Goal: Task Accomplishment & Management: Complete application form

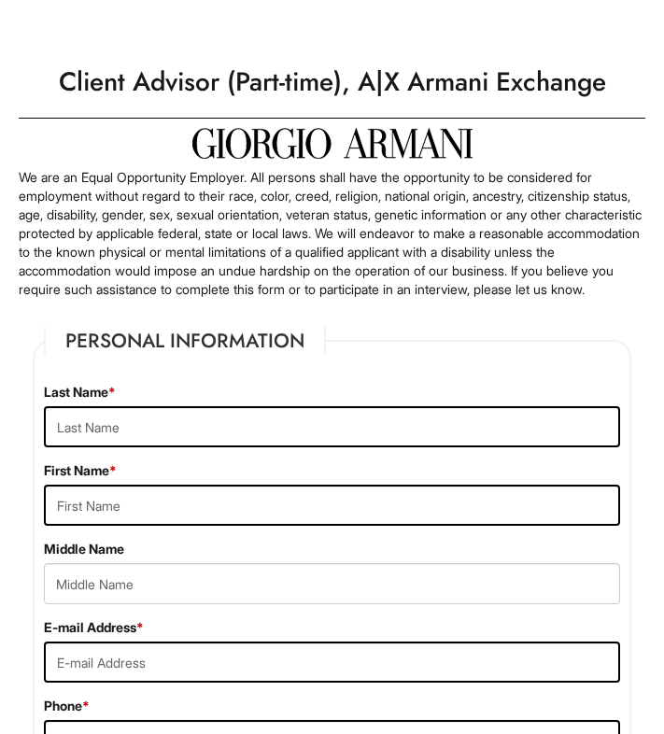
type input "[PERSON_NAME]"
type input "[EMAIL_ADDRESS][DOMAIN_NAME]"
type input "4243393267"
type input "No"
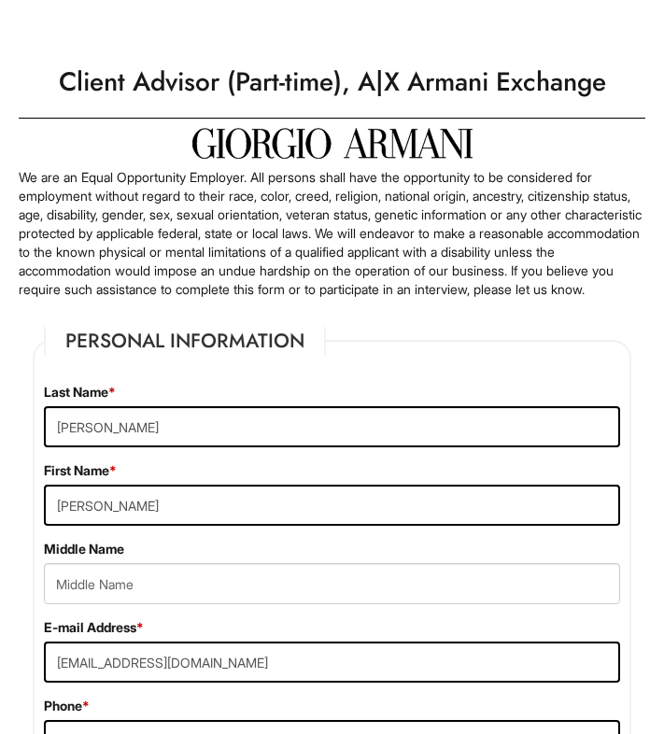
select select "[GEOGRAPHIC_DATA]"
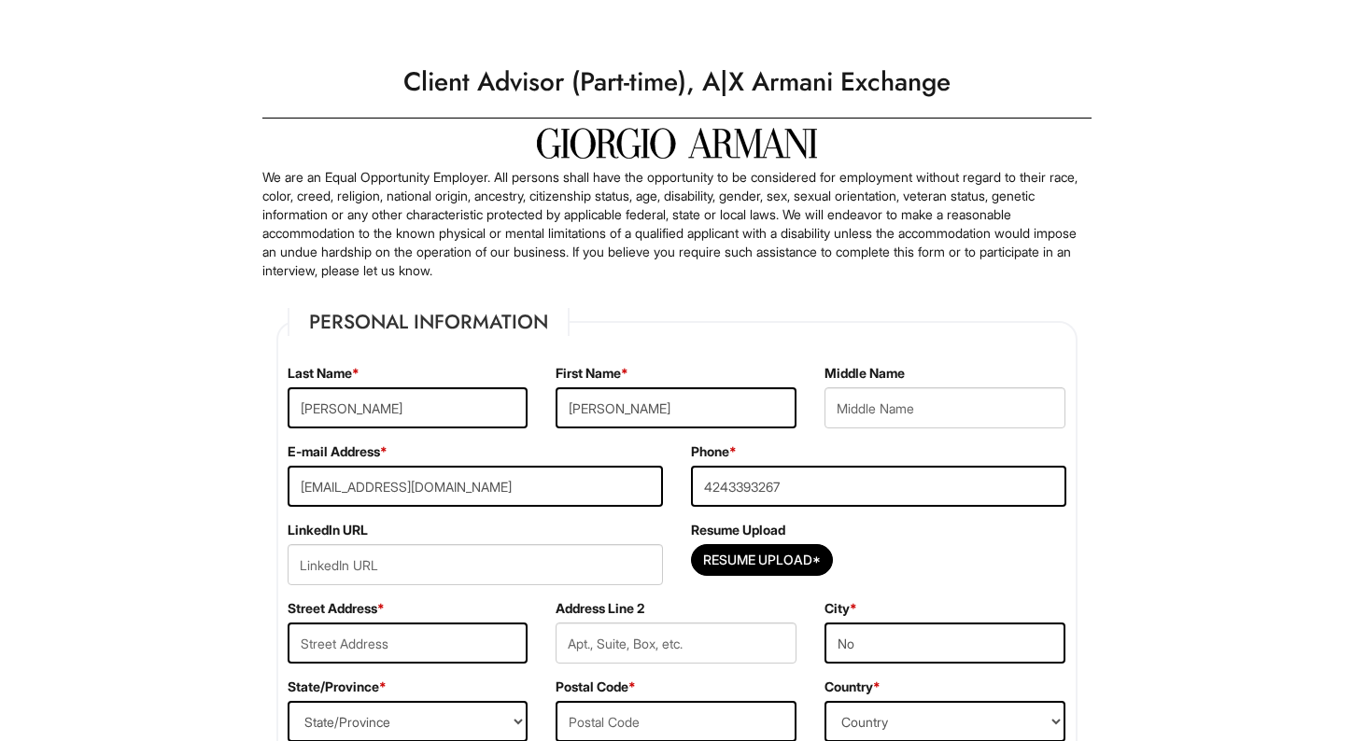
drag, startPoint x: 1136, startPoint y: 200, endPoint x: 1235, endPoint y: 188, distance: 99.7
click at [639, 249] on p "We are an Equal Opportunity Employer. All persons shall have the opportunity to…" at bounding box center [676, 224] width 829 height 112
click at [663, 570] on input "Resume Upload*" at bounding box center [762, 560] width 140 height 30
type input "C:\fakepath\Adrian Guerra Resume (1).pdf"
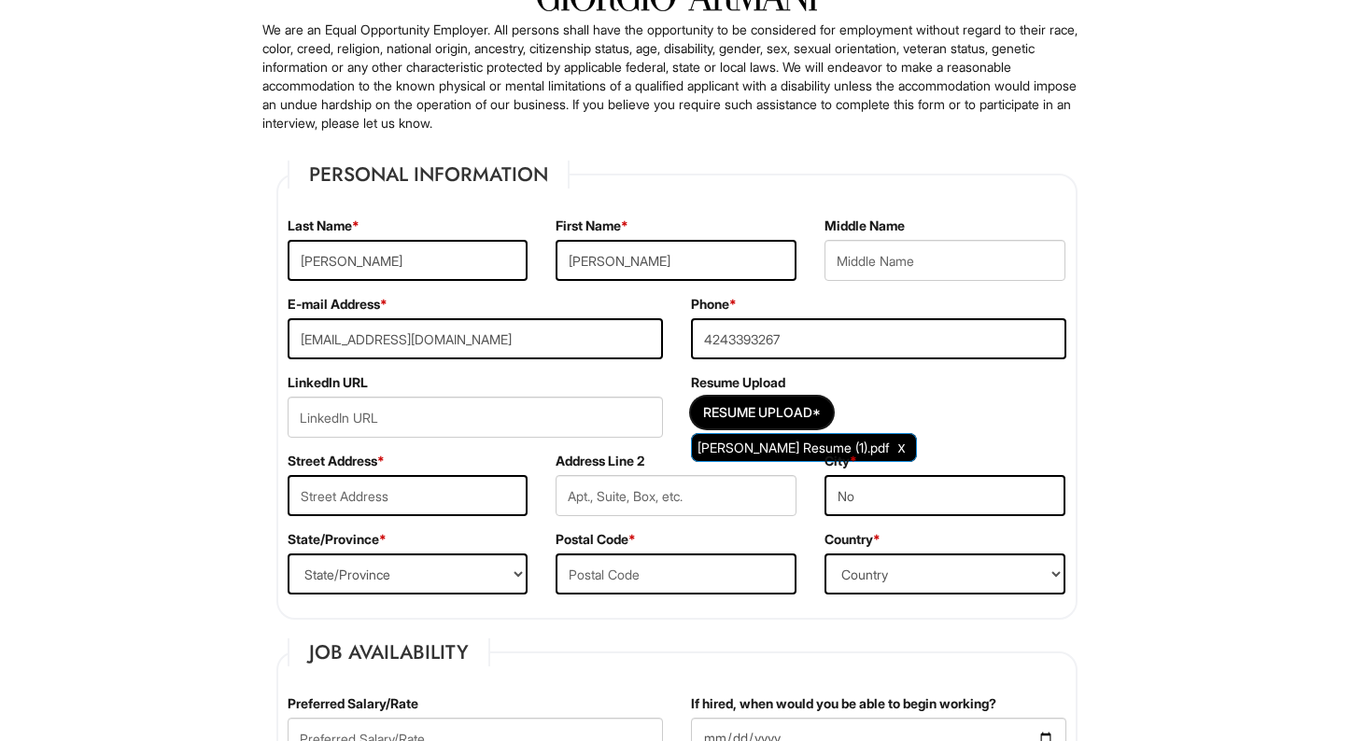
scroll to position [150, 0]
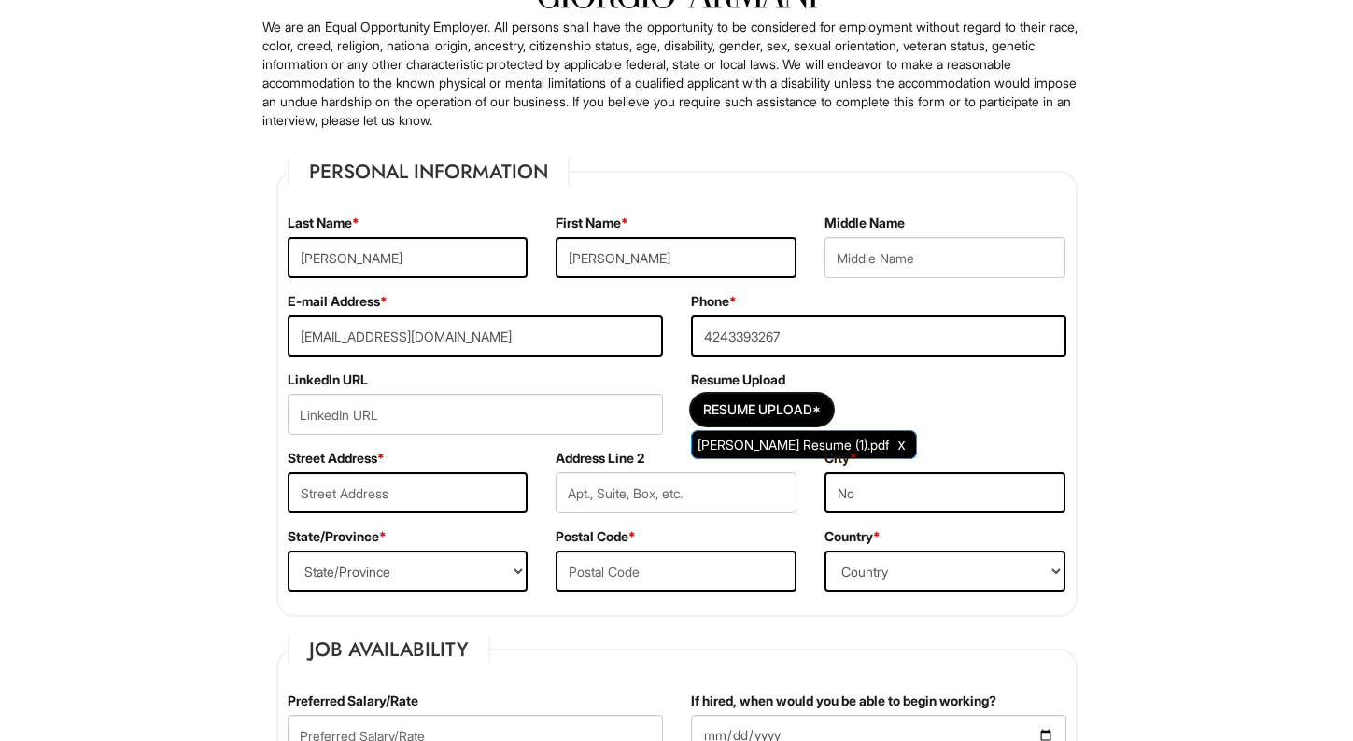
click at [663, 498] on input "No" at bounding box center [944, 492] width 241 height 41
click at [663, 487] on input "No" at bounding box center [944, 492] width 241 height 41
type input "N"
type input "San Pedro"
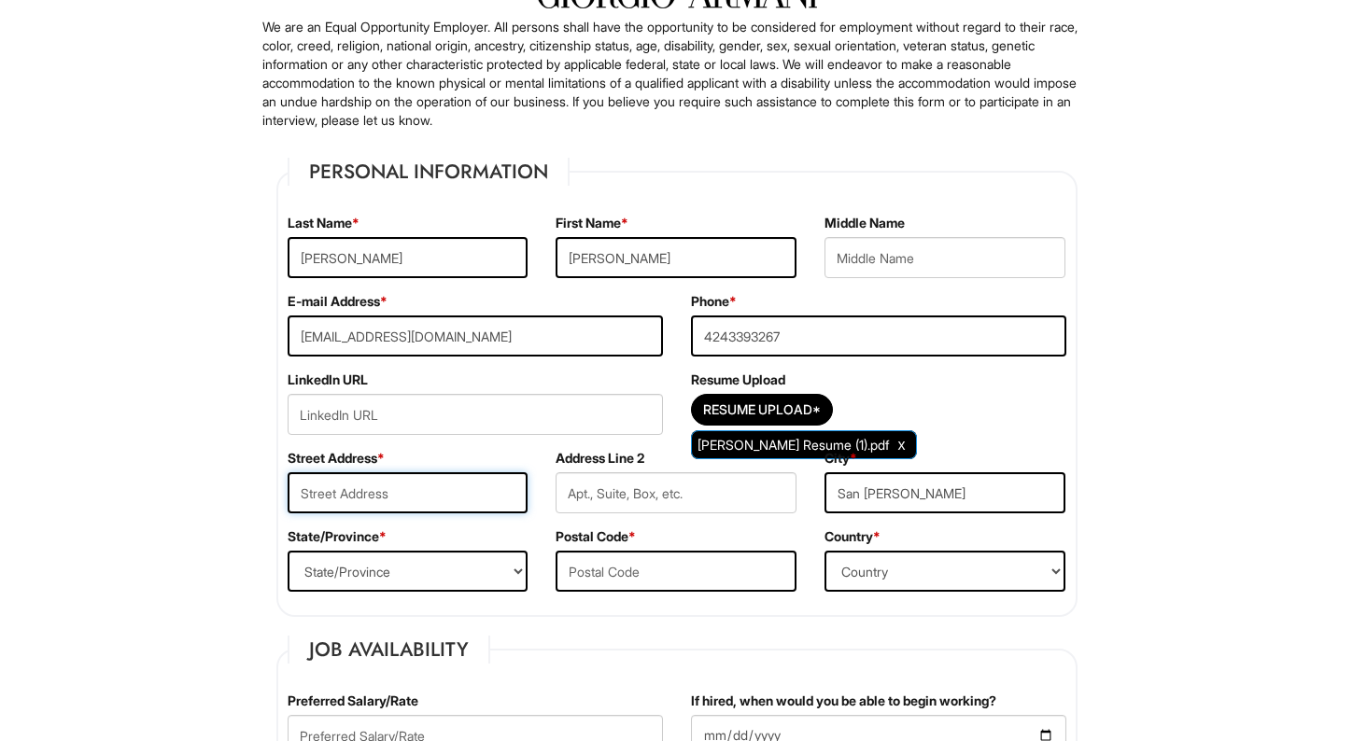
type input "552 W 12th St"
type input "90731"
click at [404, 570] on select "State/Province ALABAMA ALASKA ARIZONA ARKANSAS CALIFORNIA COLORADO CONNECTICUT …" at bounding box center [407, 571] width 241 height 41
select select "CA"
click at [287, 551] on select "State/Province ALABAMA ALASKA ARIZONA ARKANSAS CALIFORNIA COLORADO CONNECTICUT …" at bounding box center [407, 571] width 241 height 41
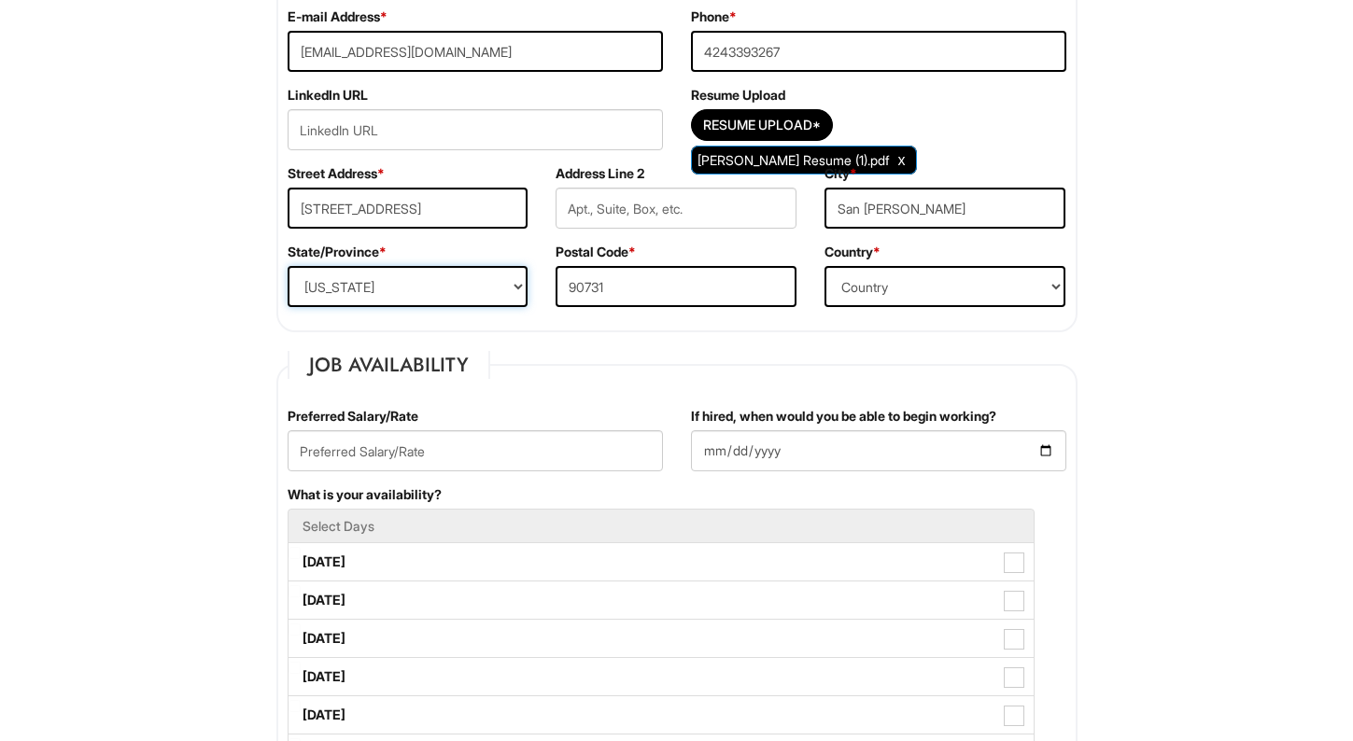
scroll to position [437, 0]
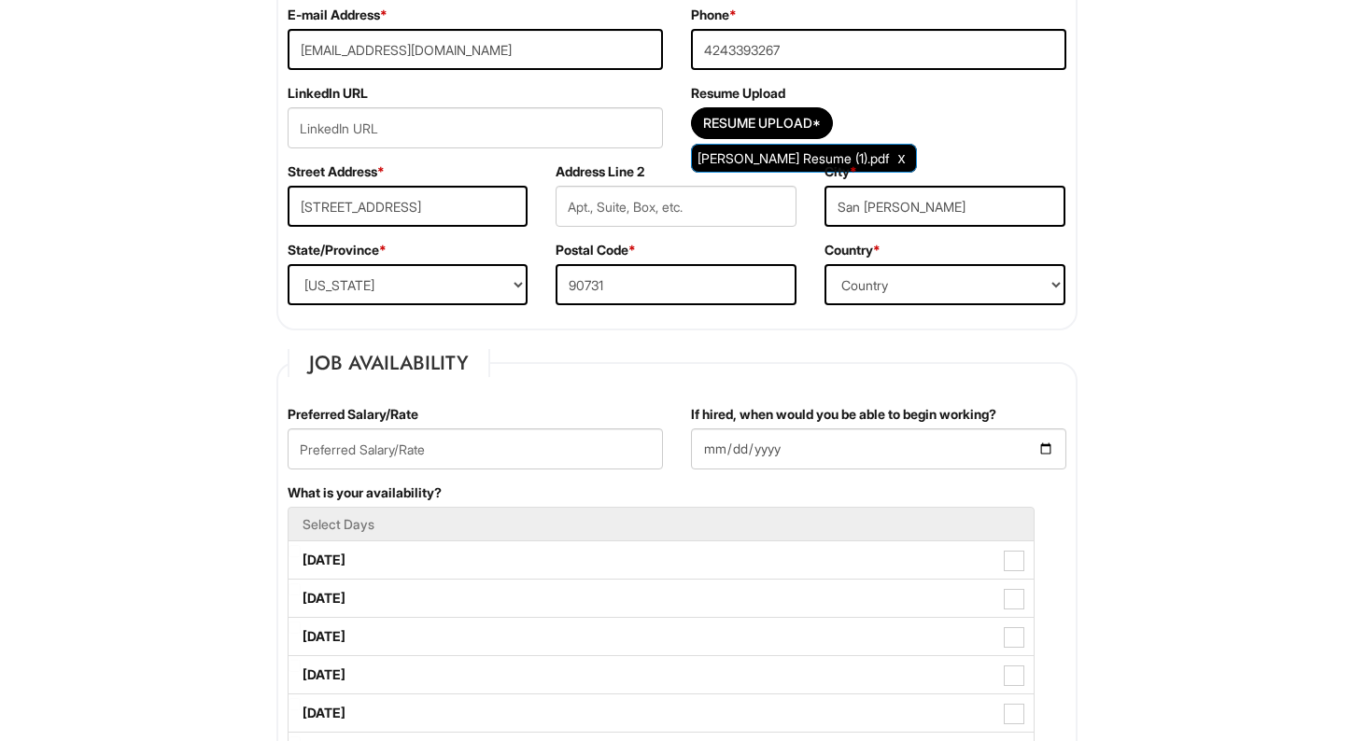
click at [663, 99] on div "Resume Upload Resume Upload* Adrian Guerra Resume (1).pdf" at bounding box center [878, 123] width 403 height 78
click at [473, 456] on input "text" at bounding box center [474, 448] width 375 height 41
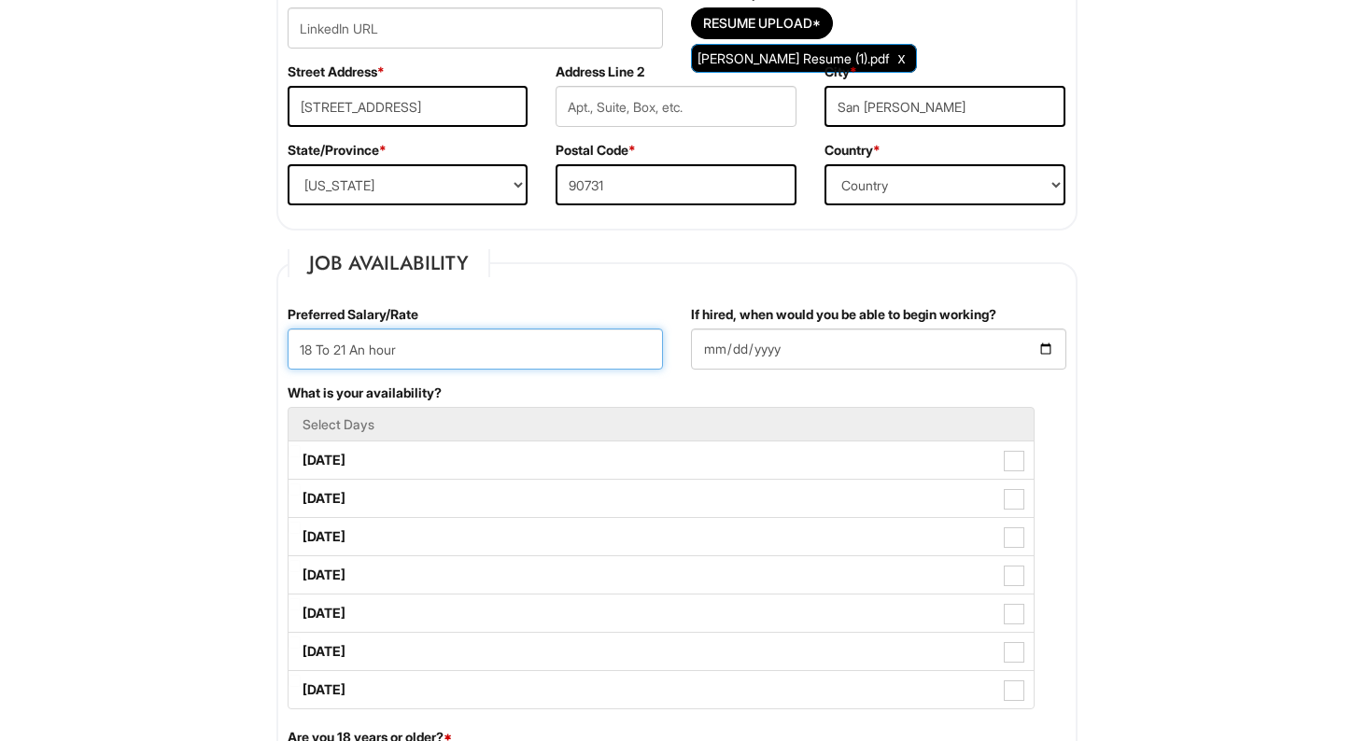
scroll to position [538, 0]
type input "18 To 21 An hour"
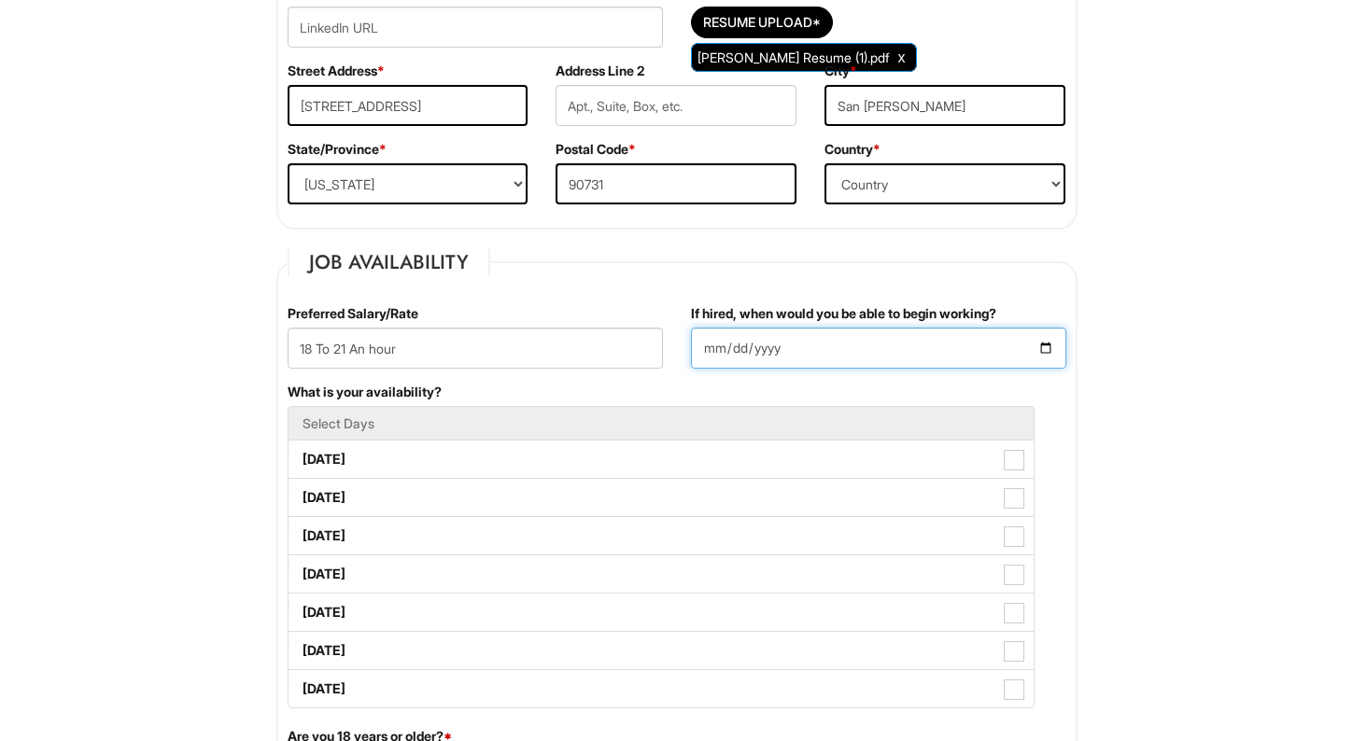
click at [663, 346] on input "If hired, when would you be able to begin working?" at bounding box center [878, 348] width 375 height 41
type input "2025-08-25"
click at [610, 289] on fieldset "Job Availability Preferred Salary/Rate 18 To 21 An hour If hired, when would yo…" at bounding box center [676, 629] width 801 height 763
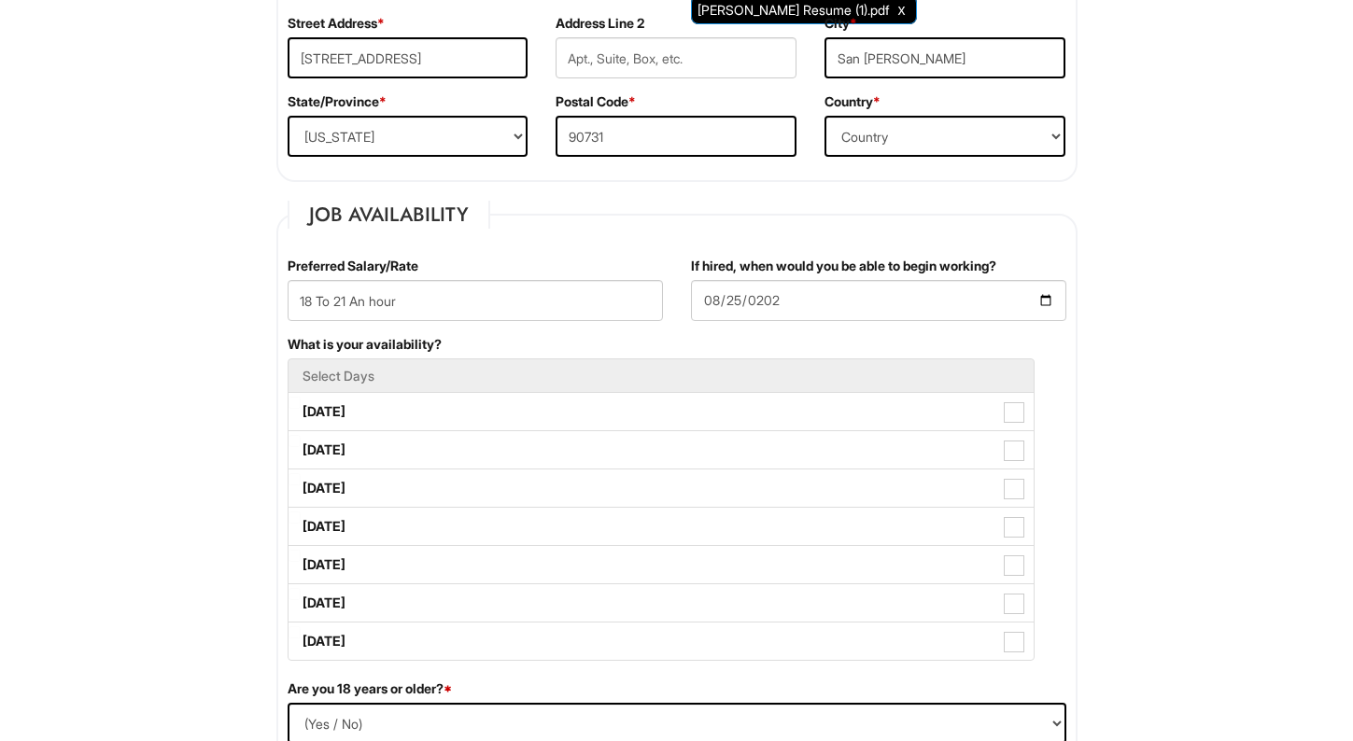
scroll to position [606, 0]
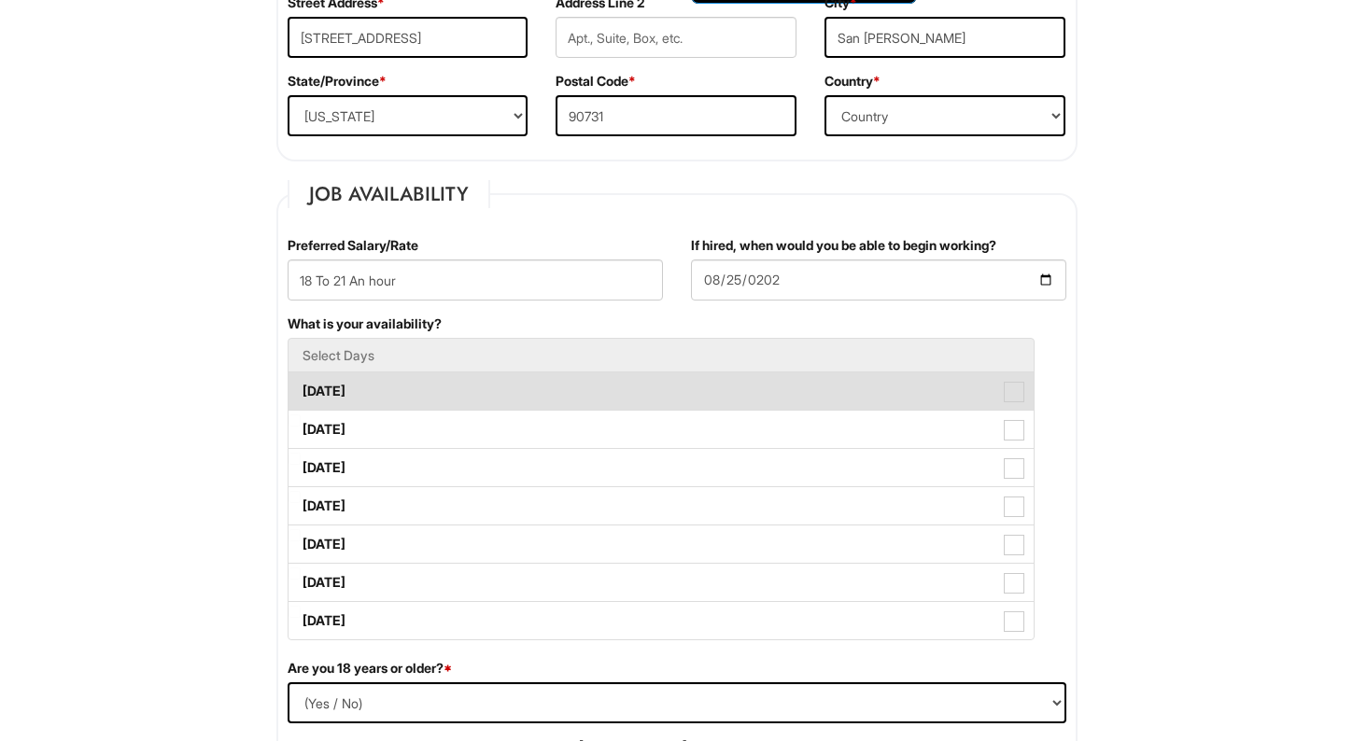
click at [319, 390] on label "Monday" at bounding box center [660, 390] width 745 height 37
click at [301, 388] on Available_Monday "Monday" at bounding box center [294, 382] width 12 height 12
checkbox Available_Monday "true"
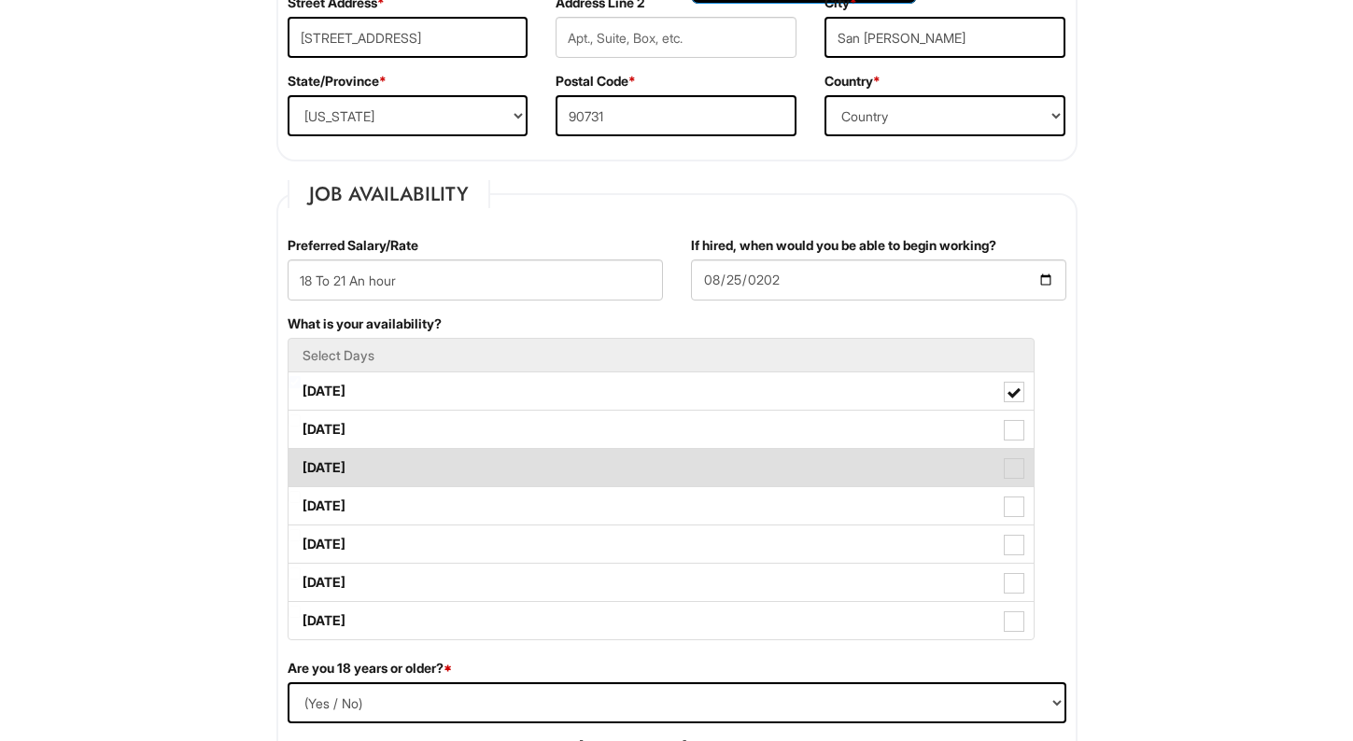
click at [333, 464] on label "Wednesday" at bounding box center [660, 467] width 745 height 37
click at [301, 464] on Available_Wednesday "Wednesday" at bounding box center [294, 459] width 12 height 12
checkbox Available_Wednesday "true"
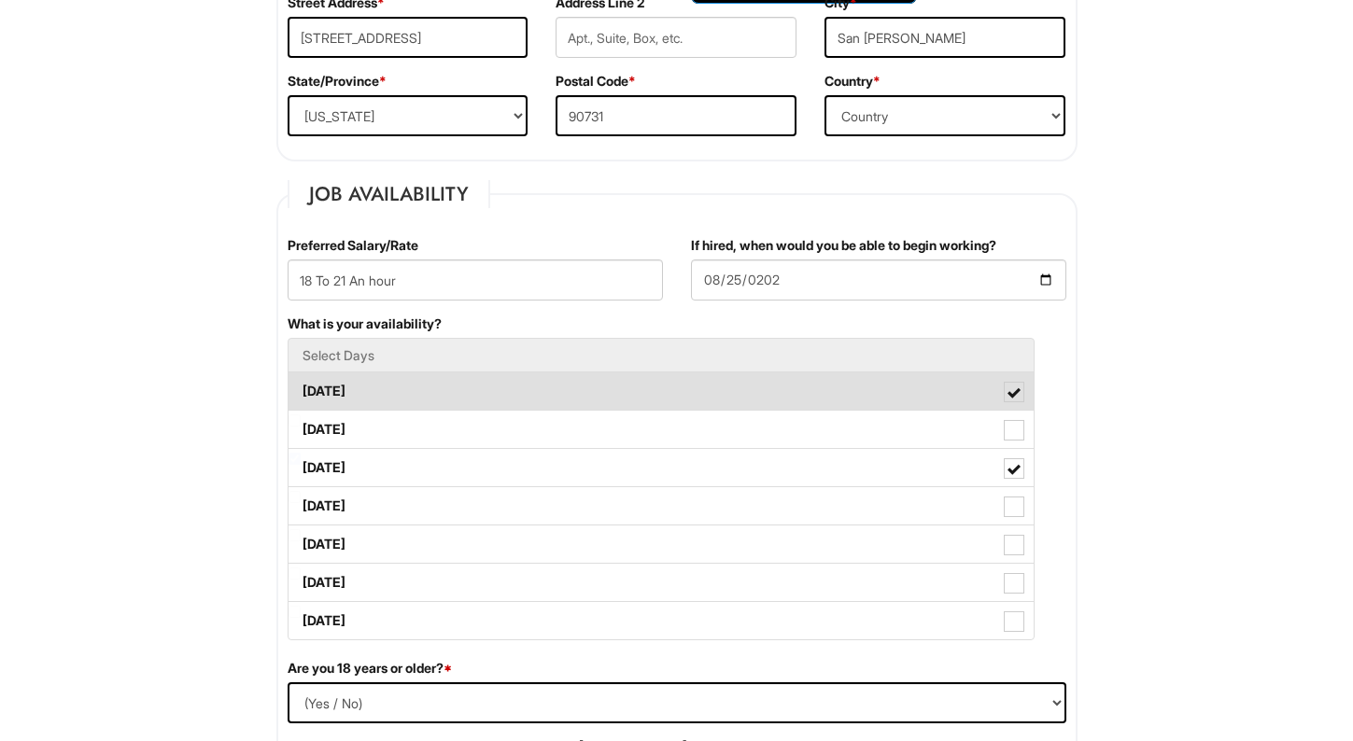
click at [363, 376] on label "Monday" at bounding box center [660, 390] width 745 height 37
click at [301, 376] on Available_Monday "Monday" at bounding box center [294, 382] width 12 height 12
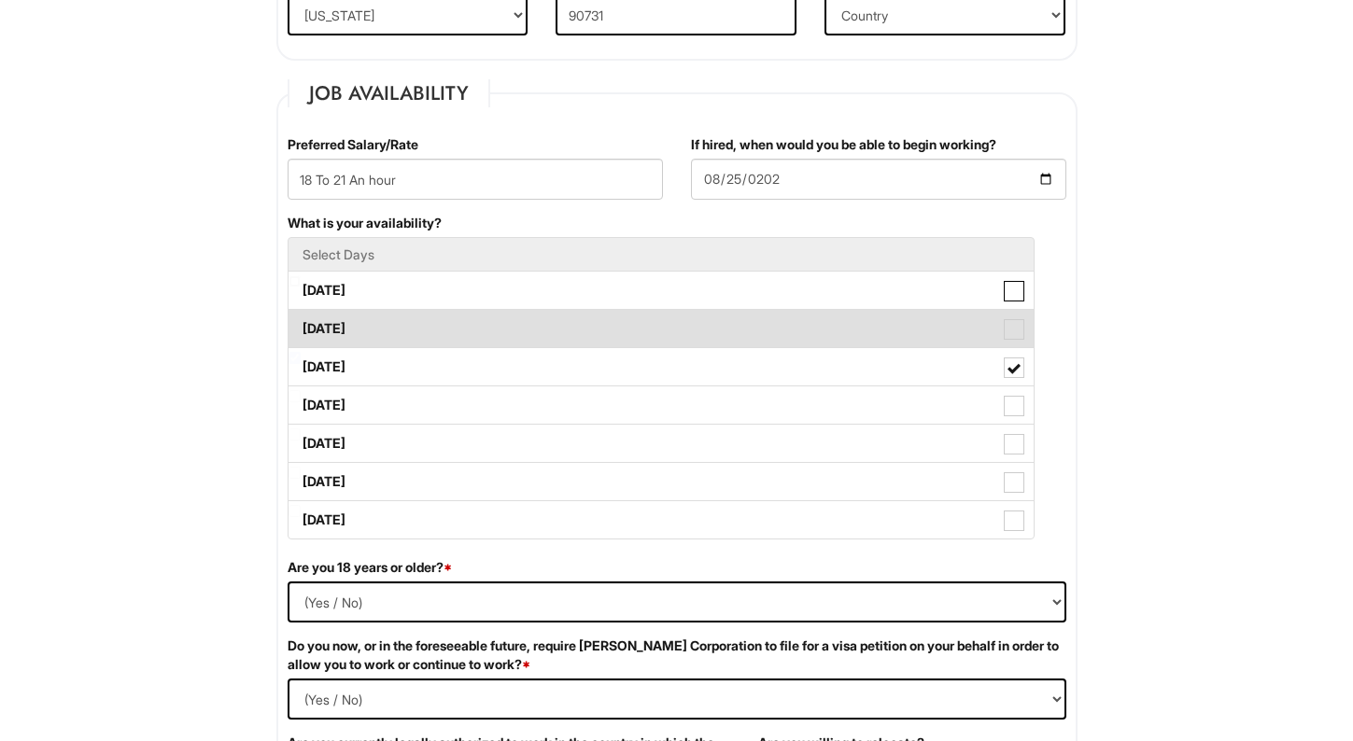
scroll to position [732, 0]
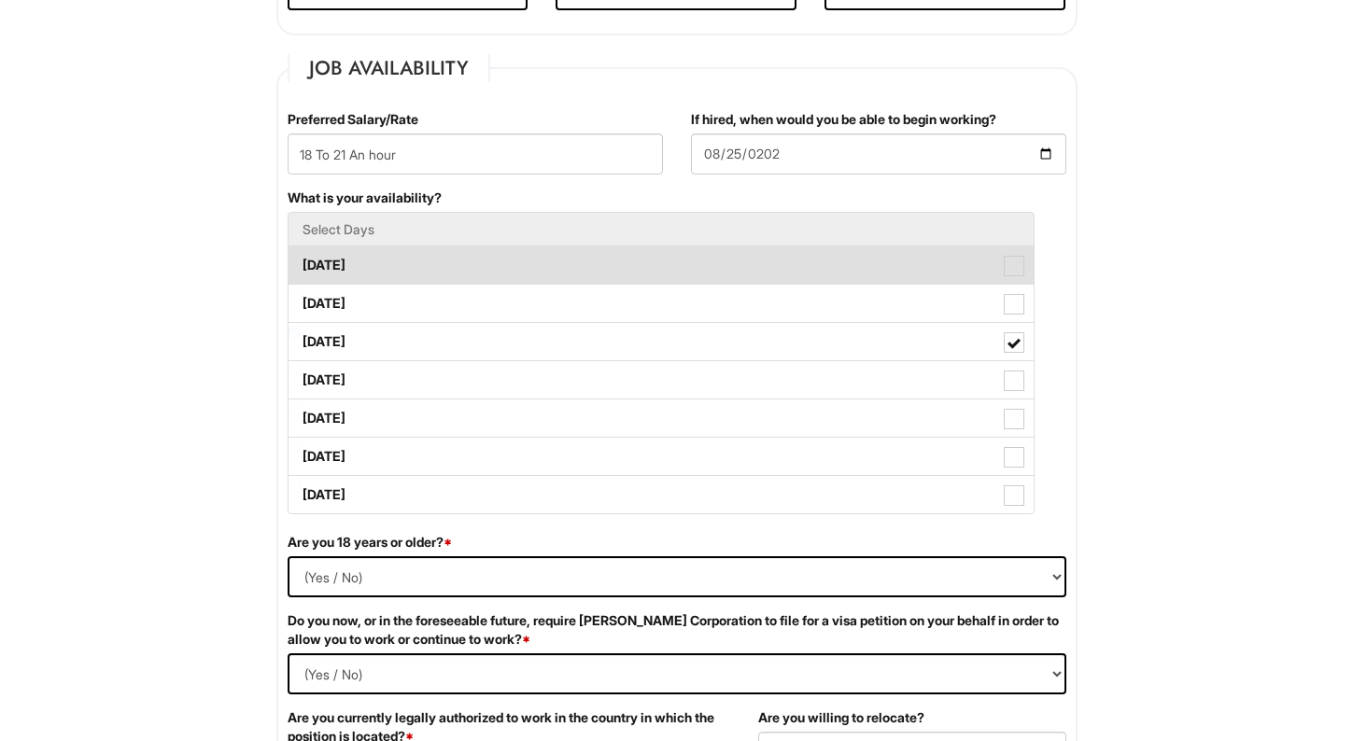
click at [663, 258] on label "Monday" at bounding box center [660, 264] width 745 height 37
click at [301, 258] on Available_Monday "Monday" at bounding box center [294, 256] width 12 height 12
checkbox Available_Monday "true"
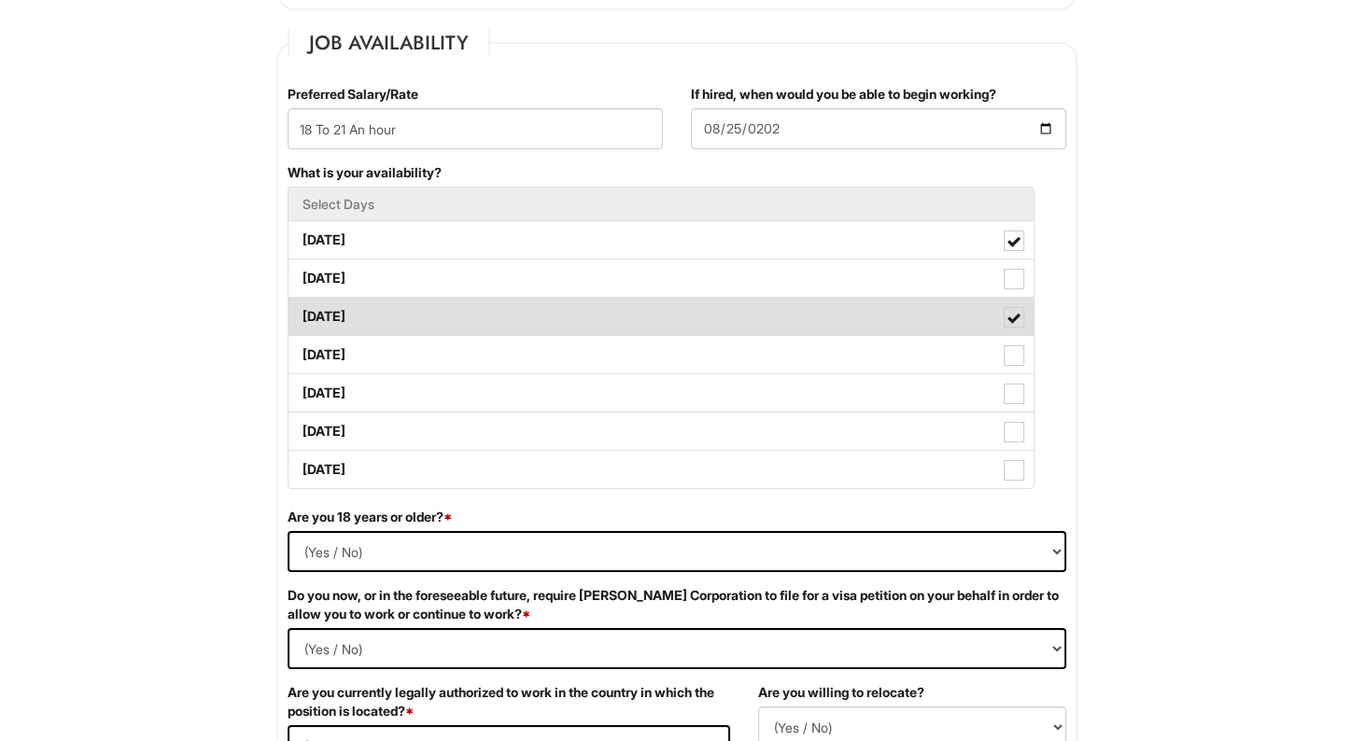
click at [663, 333] on label "Wednesday" at bounding box center [660, 316] width 745 height 37
click at [301, 314] on Available_Wednesday "Wednesday" at bounding box center [294, 307] width 12 height 12
checkbox Available_Wednesday "false"
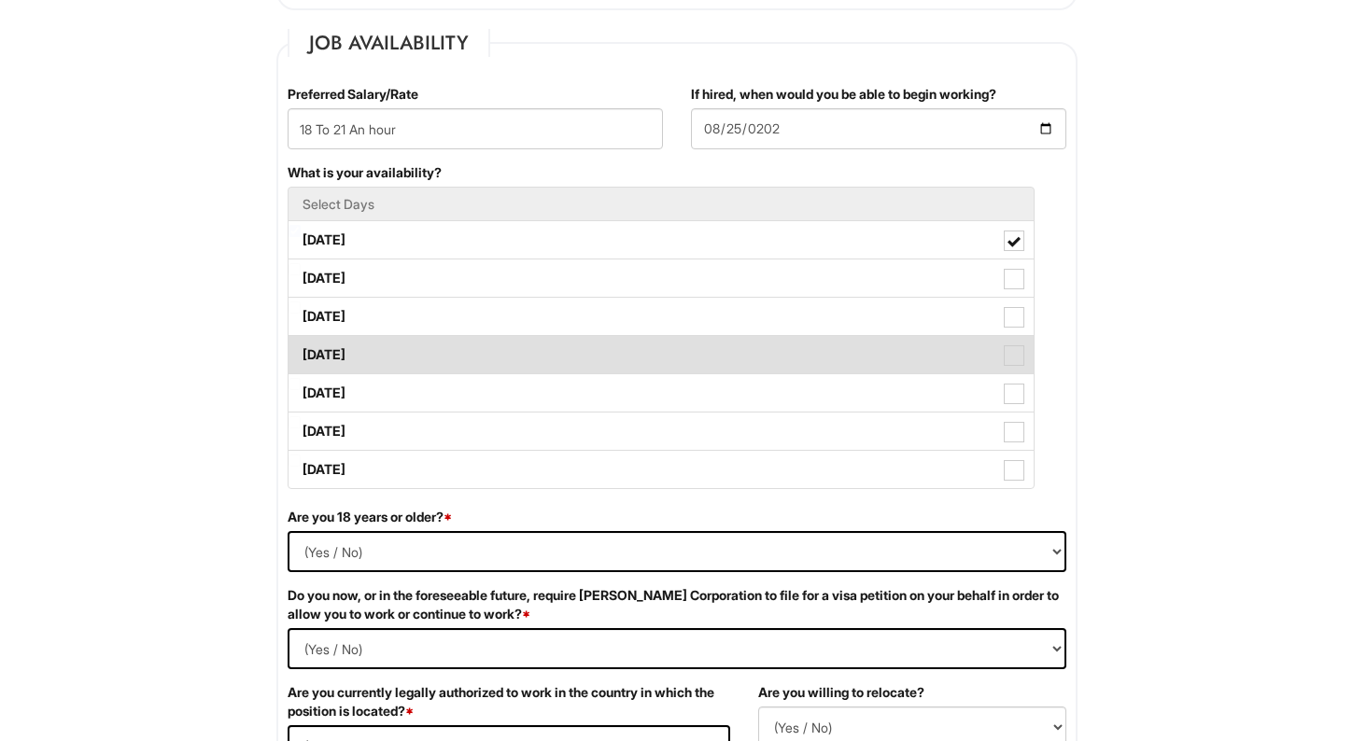
click at [663, 343] on label "Thursday" at bounding box center [660, 354] width 745 height 37
click at [301, 343] on Available_Thursday "Thursday" at bounding box center [294, 346] width 12 height 12
checkbox Available_Thursday "true"
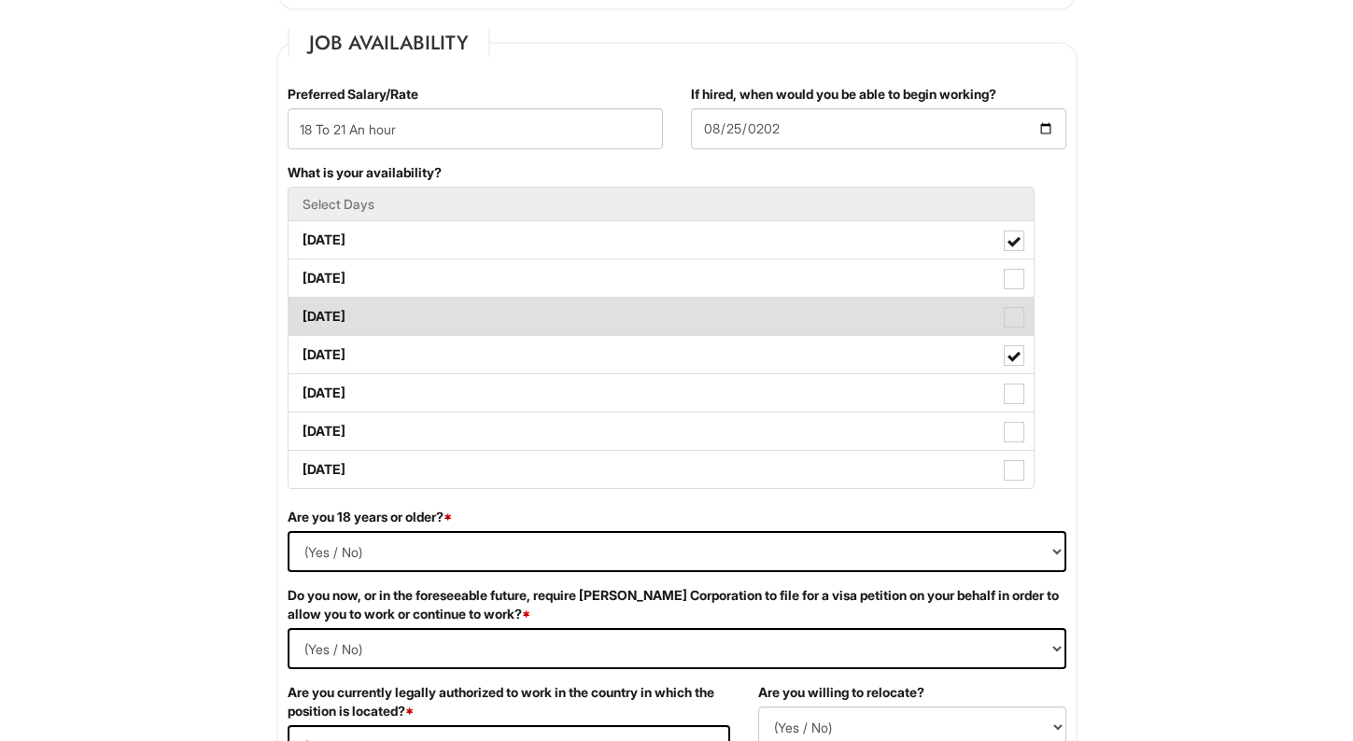
click at [663, 326] on label "Wednesday" at bounding box center [660, 316] width 745 height 37
click at [301, 314] on Available_Wednesday "Wednesday" at bounding box center [294, 307] width 12 height 12
checkbox Available_Wednesday "true"
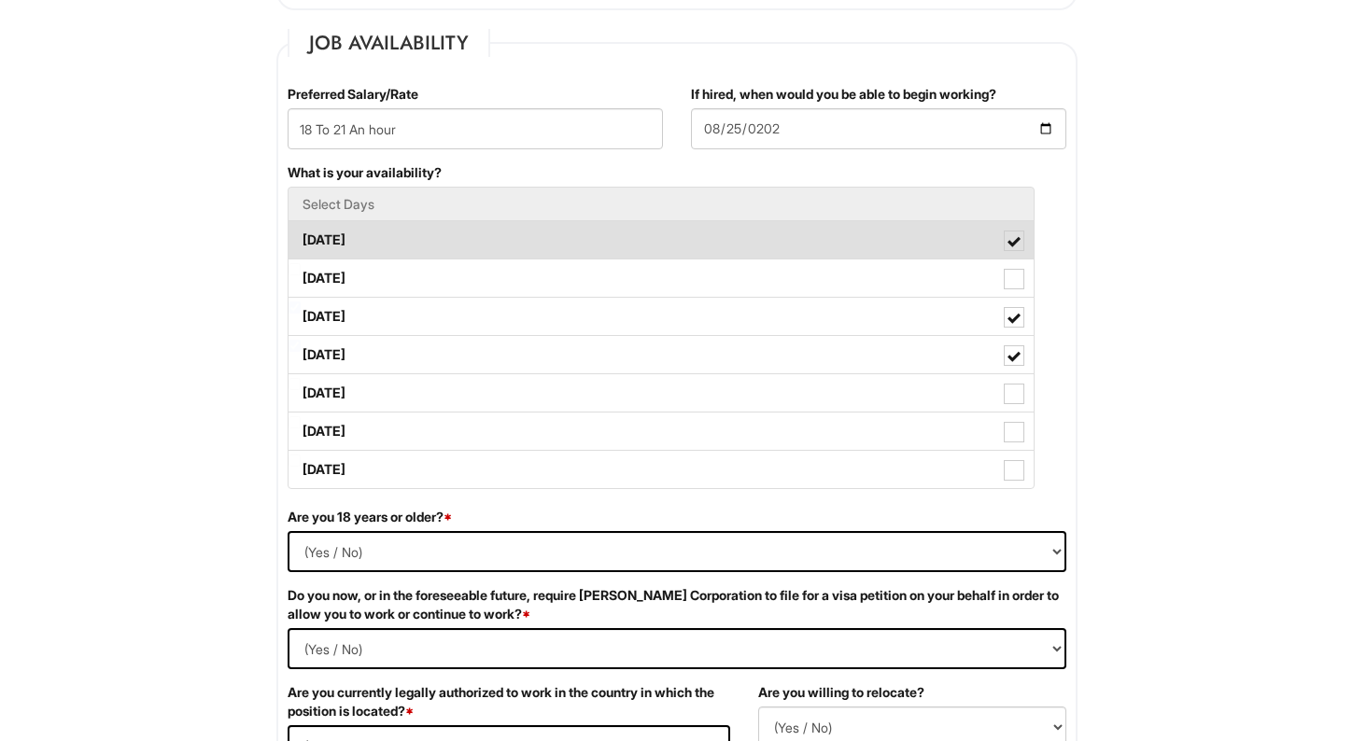
click at [663, 242] on label "Monday" at bounding box center [660, 239] width 745 height 37
click at [301, 237] on Available_Monday "Monday" at bounding box center [294, 231] width 12 height 12
checkbox Available_Monday "false"
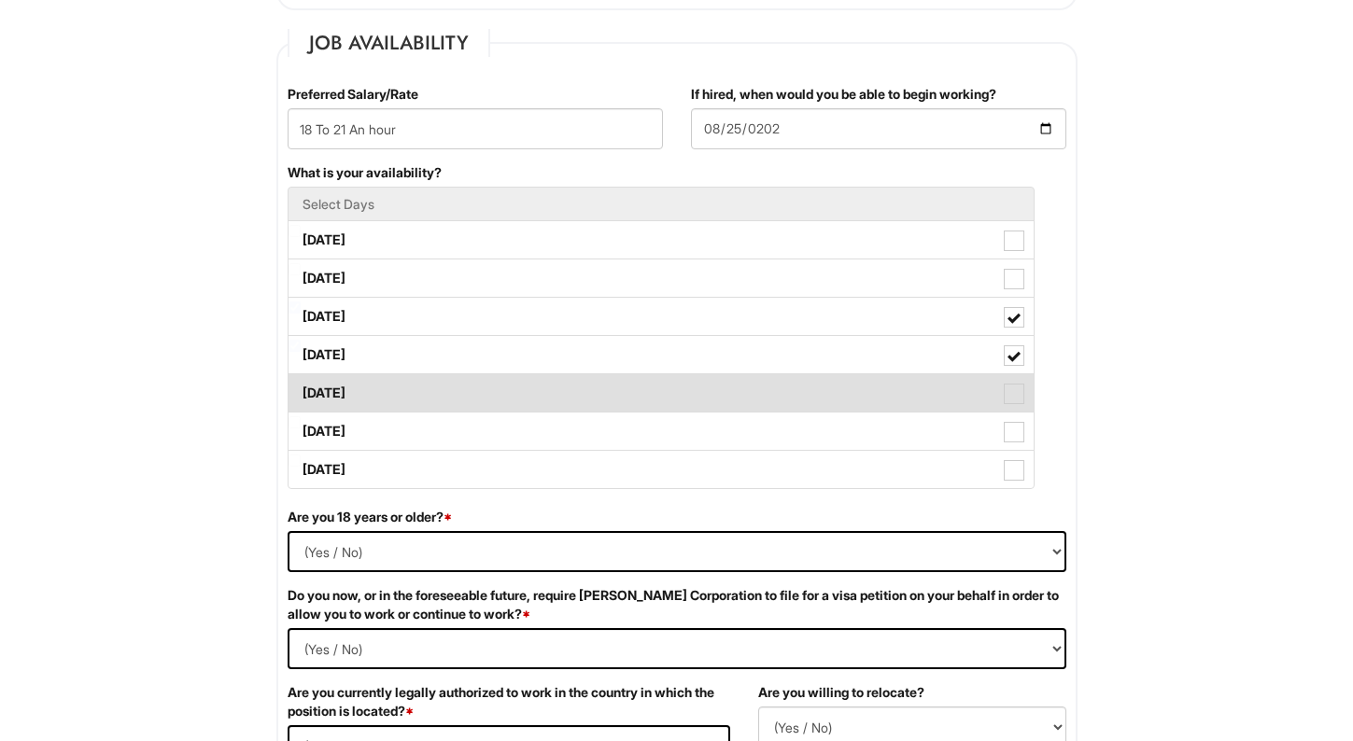
click at [600, 390] on label "Friday" at bounding box center [660, 392] width 745 height 37
click at [301, 390] on Available_Friday "Friday" at bounding box center [294, 384] width 12 height 12
checkbox Available_Friday "true"
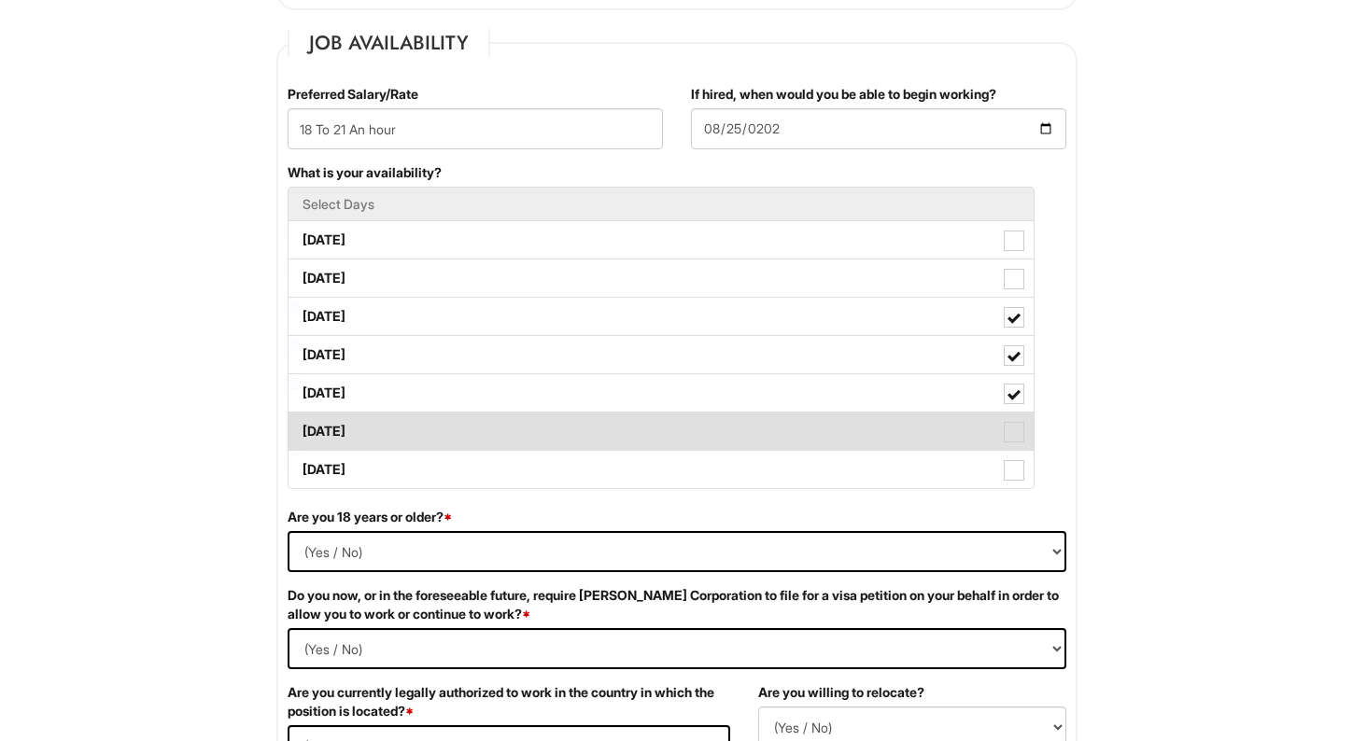
click at [568, 424] on label "Saturday" at bounding box center [660, 431] width 745 height 37
click at [301, 424] on Available_Saturday "Saturday" at bounding box center [294, 422] width 12 height 12
checkbox Available_Saturday "true"
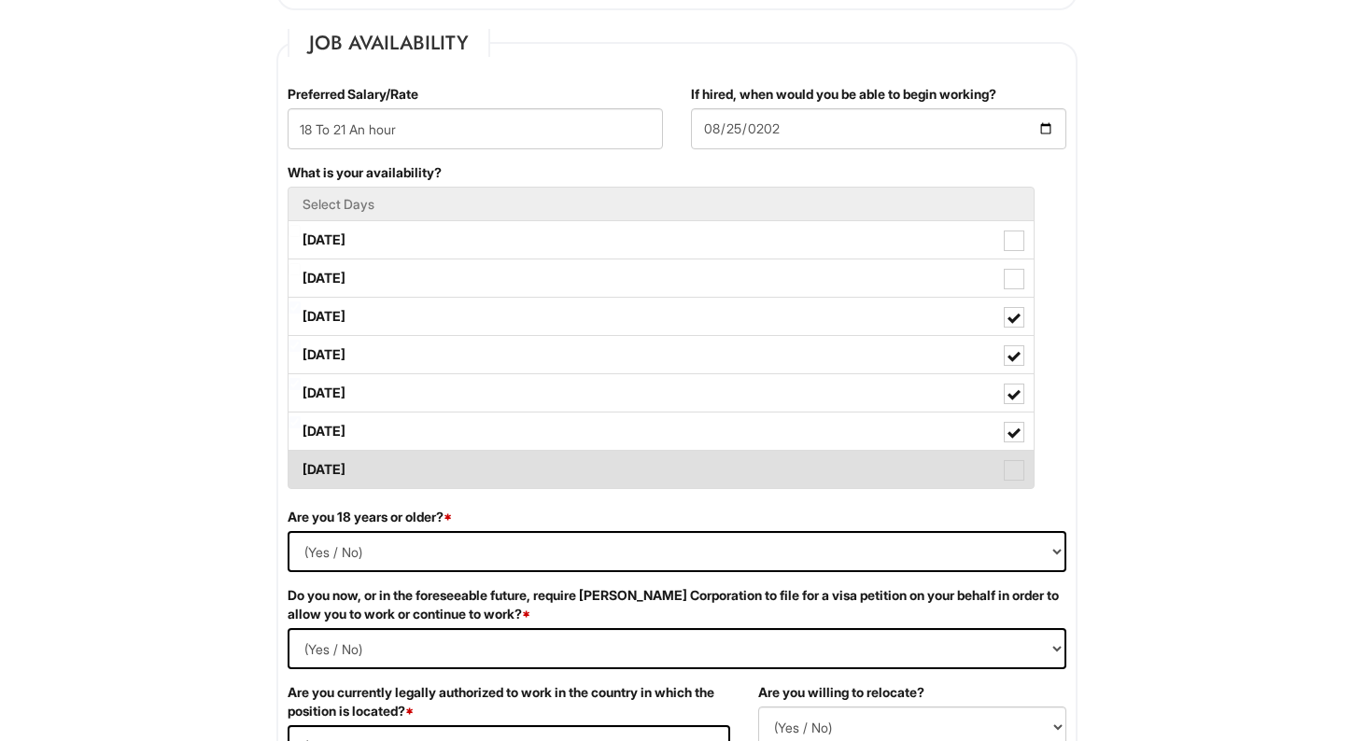
click at [584, 469] on label "Sunday" at bounding box center [660, 469] width 745 height 37
click at [301, 467] on Available_Sunday "Sunday" at bounding box center [294, 461] width 12 height 12
checkbox Available_Sunday "true"
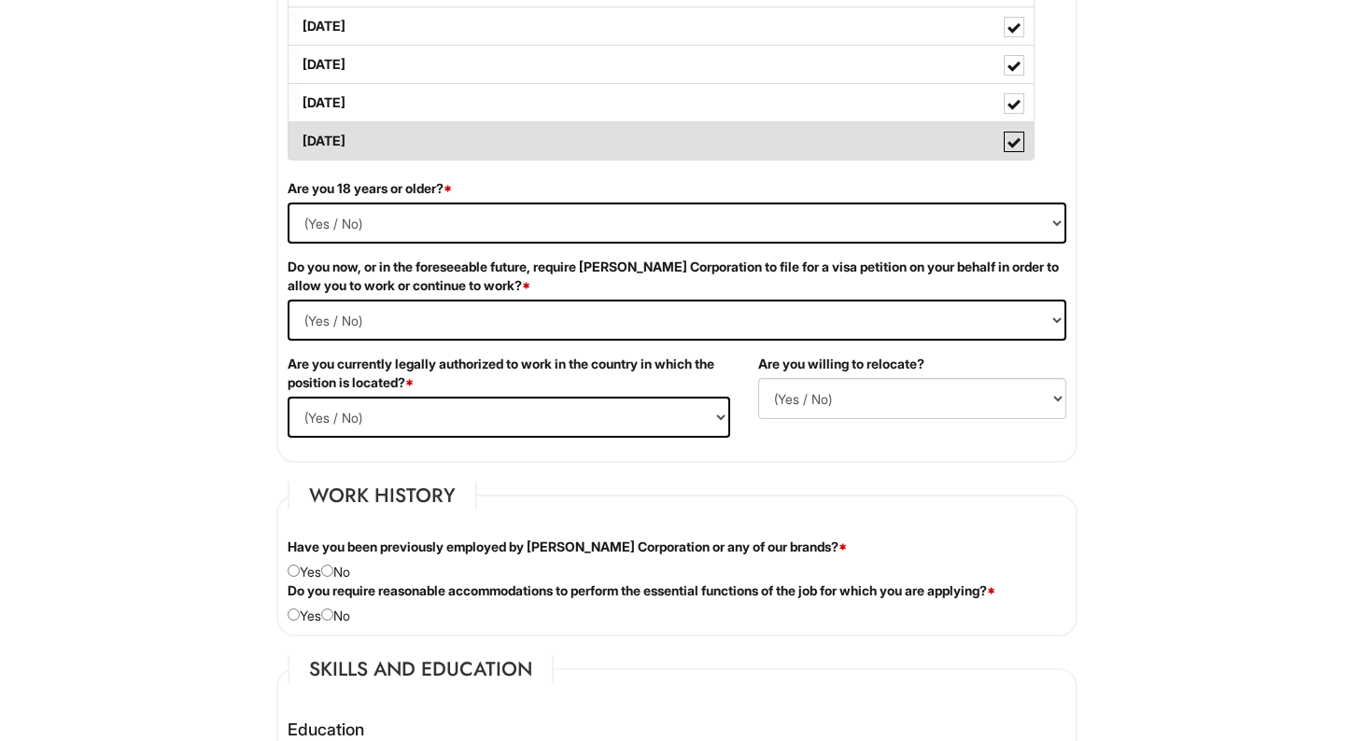
scroll to position [1087, 0]
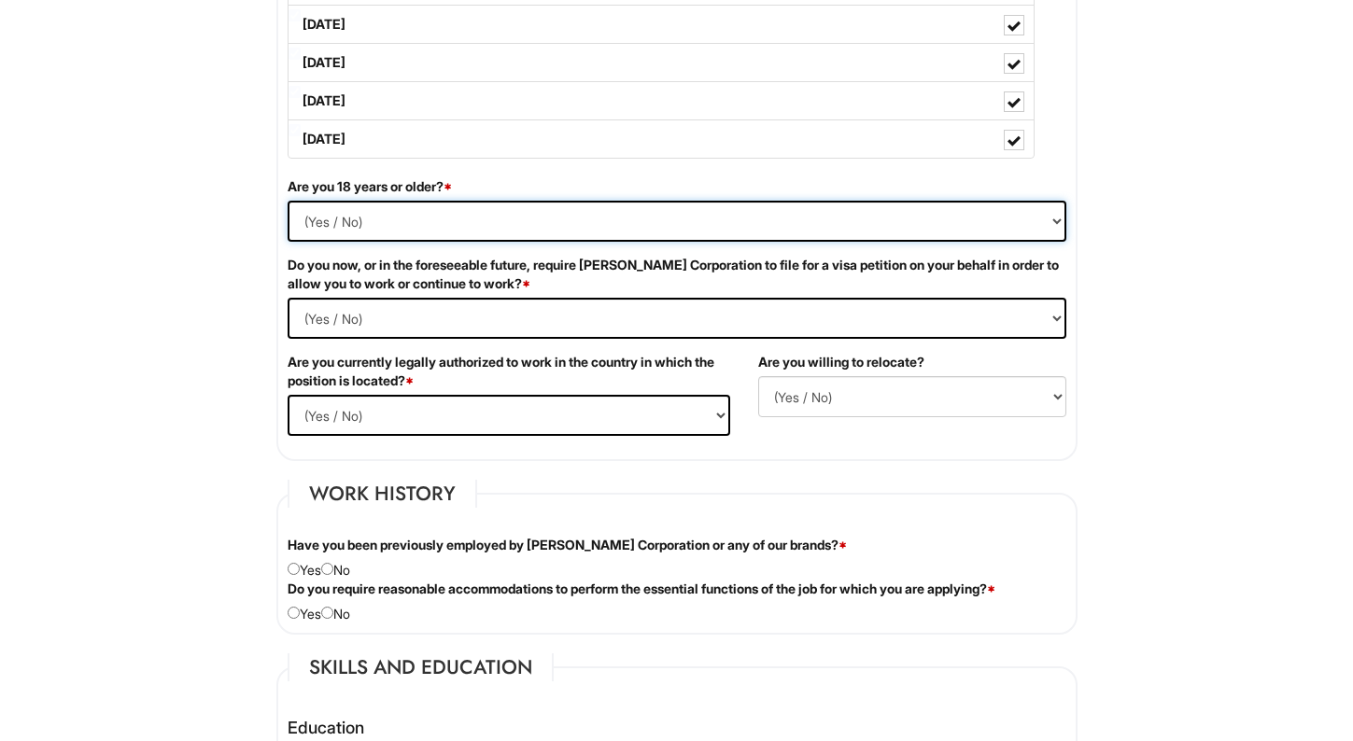
click at [469, 222] on select "(Yes / No) Yes No" at bounding box center [676, 221] width 778 height 41
select select "Yes"
click at [287, 201] on select "(Yes / No) Yes No" at bounding box center [676, 221] width 778 height 41
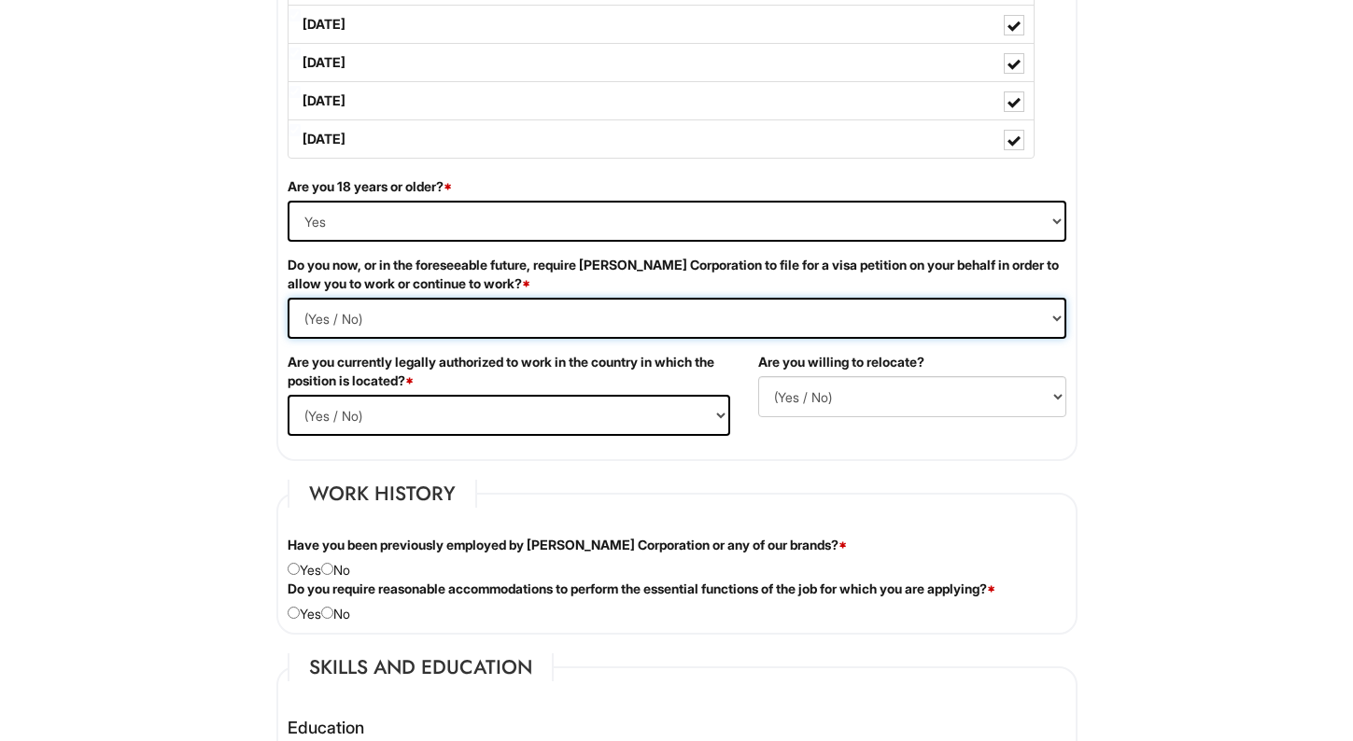
click at [450, 308] on Required "(Yes / No) Yes No" at bounding box center [676, 318] width 778 height 41
select Required "No"
click at [287, 298] on Required "(Yes / No) Yes No" at bounding box center [676, 318] width 778 height 41
click at [412, 421] on select "(Yes / No) Yes No" at bounding box center [508, 415] width 442 height 41
select select "No"
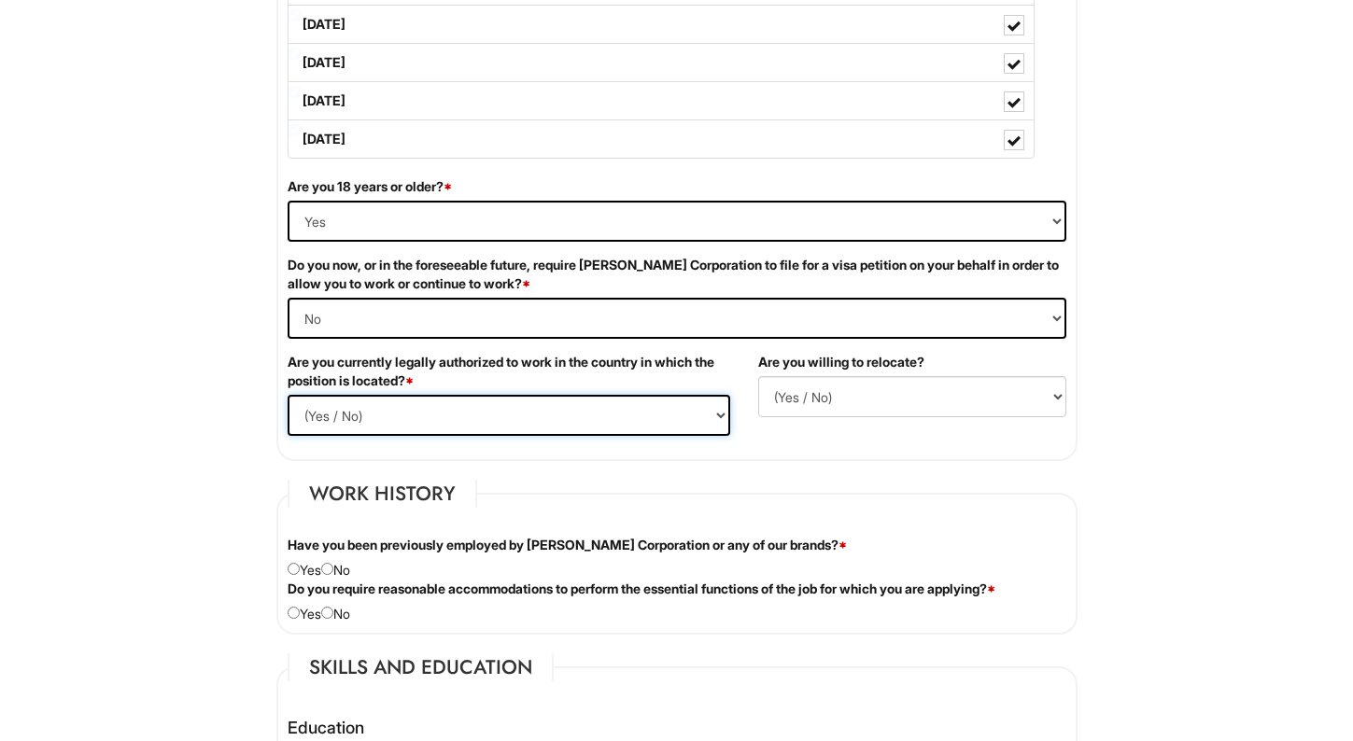
click at [287, 395] on select "(Yes / No) Yes No" at bounding box center [508, 415] width 442 height 41
click at [663, 394] on select "(Yes / No) No Yes" at bounding box center [912, 396] width 308 height 41
select select "N"
click at [663, 376] on select "(Yes / No) No Yes" at bounding box center [912, 396] width 308 height 41
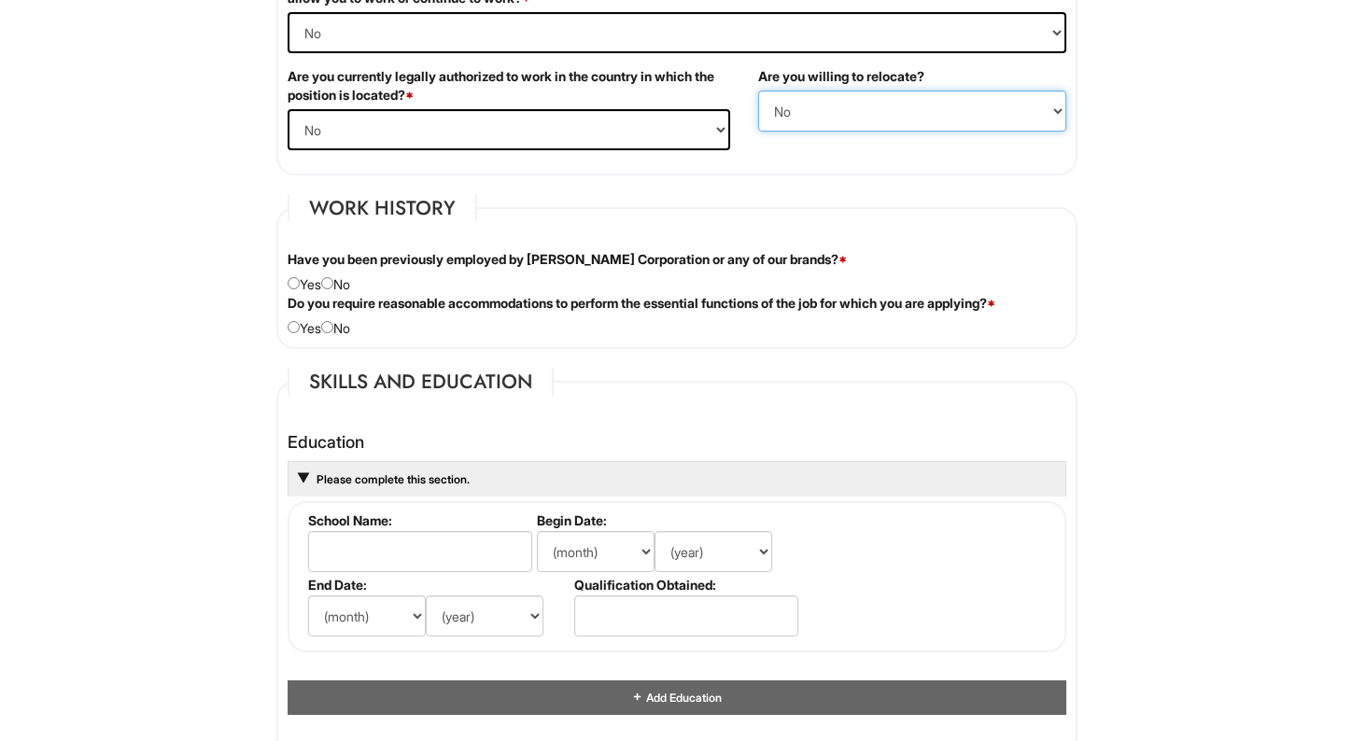
scroll to position [1374, 0]
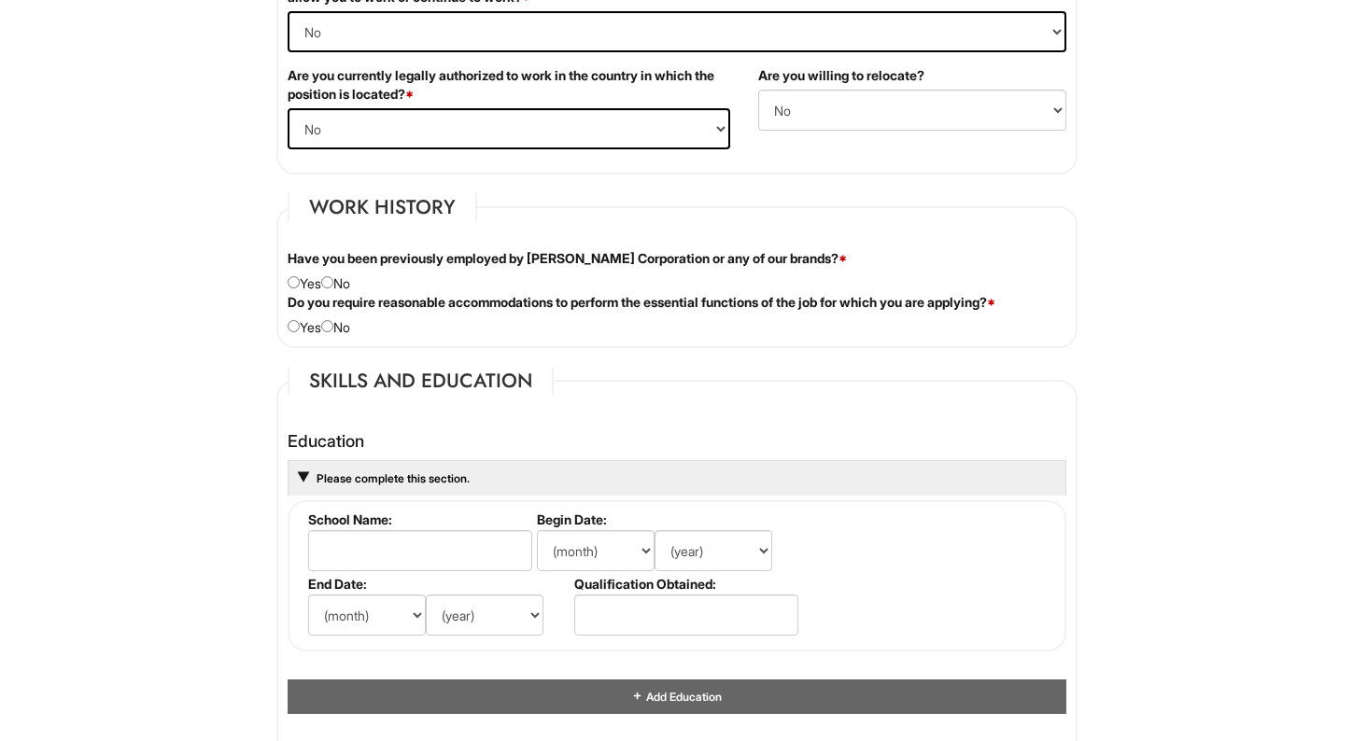
click at [352, 280] on div "Have you been previously employed by Giorgio Armani Corporation or any of our b…" at bounding box center [676, 271] width 806 height 44
click at [333, 263] on label "Have you been previously employed by Giorgio Armani Corporation or any of our b…" at bounding box center [566, 258] width 559 height 19
click at [332, 284] on input "radio" at bounding box center [327, 282] width 12 height 12
radio input "true"
click at [333, 322] on input "radio" at bounding box center [327, 326] width 12 height 12
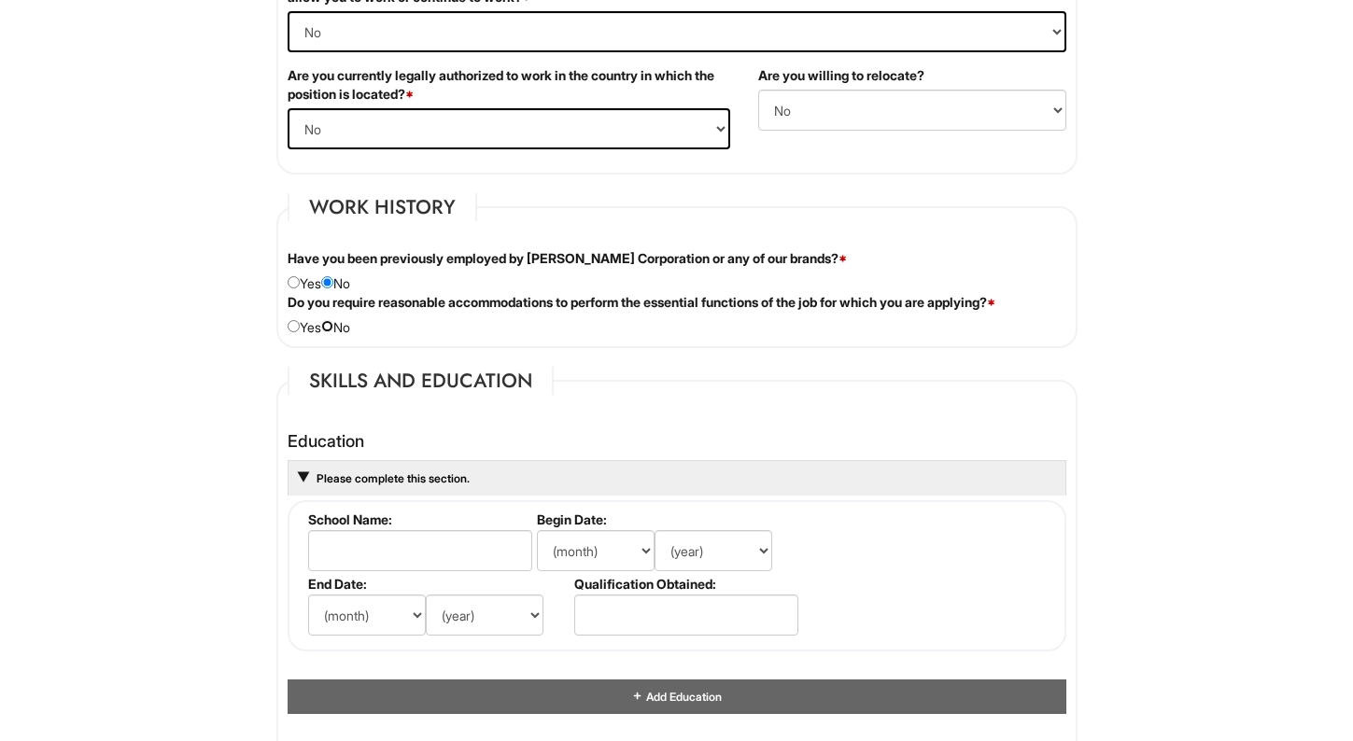
radio input "true"
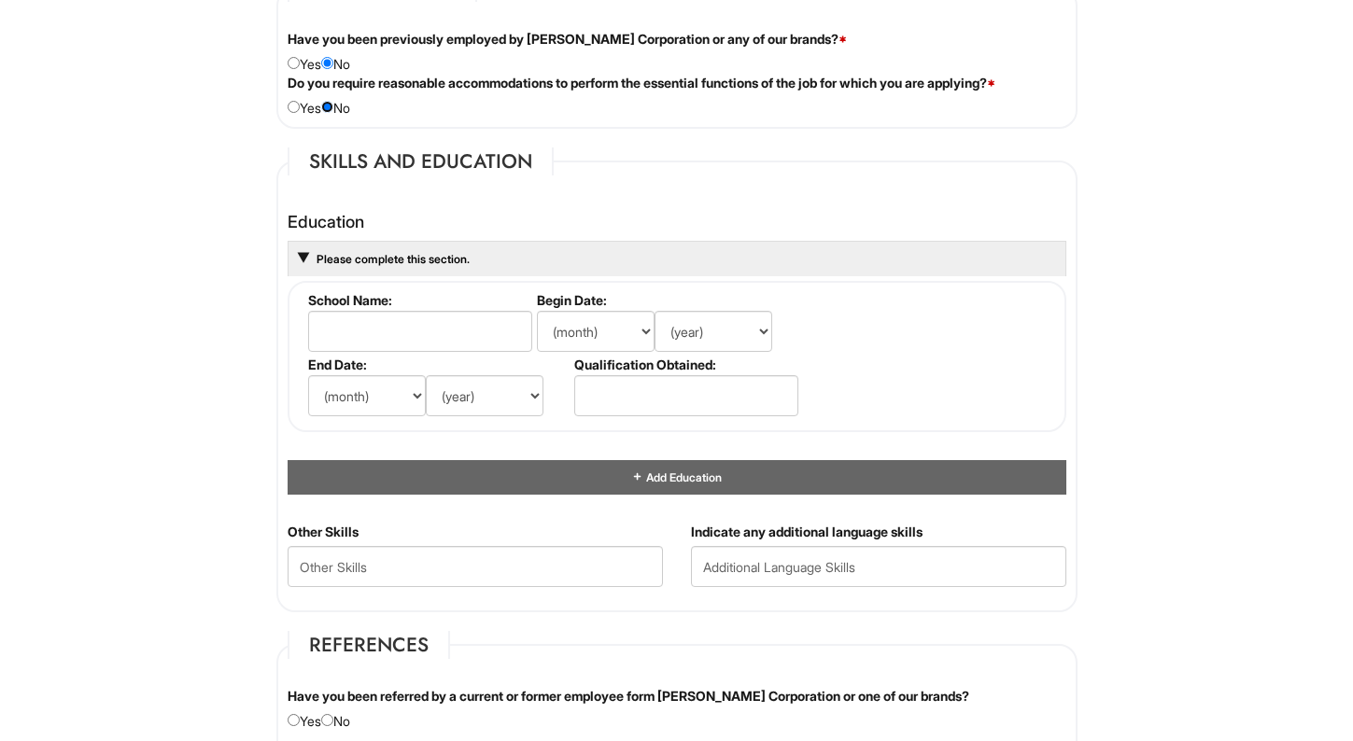
scroll to position [1594, 0]
click at [408, 315] on input "text" at bounding box center [420, 330] width 224 height 41
type input "s"
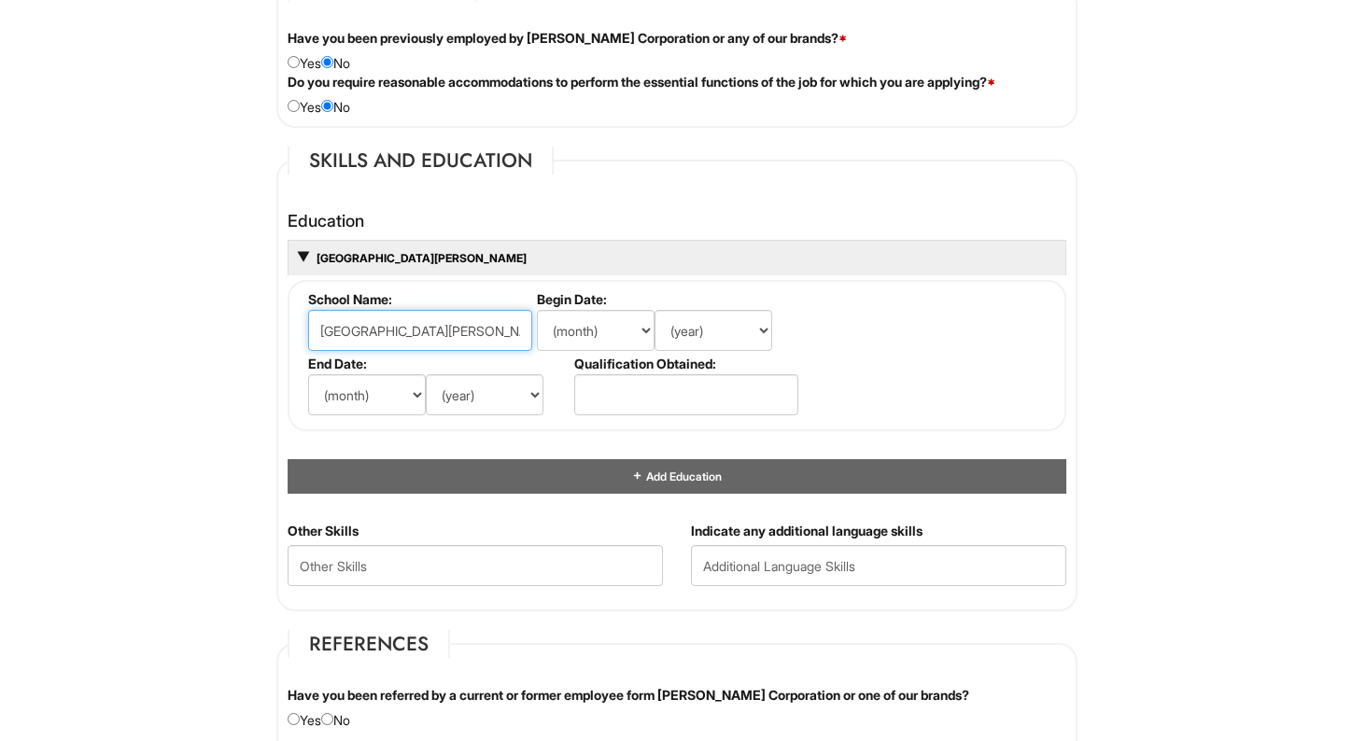
type input "San Pedro High school"
click at [610, 323] on select "(month) Jan Feb Mar Apr May Jun Jul Aug Sep Oct Nov Dec" at bounding box center [596, 330] width 118 height 41
select select "9"
click at [537, 310] on select "(month) Jan Feb Mar Apr May Jun Jul Aug Sep Oct Nov Dec" at bounding box center [596, 330] width 118 height 41
click at [663, 304] on label "Begin Date:" at bounding box center [666, 299] width 259 height 16
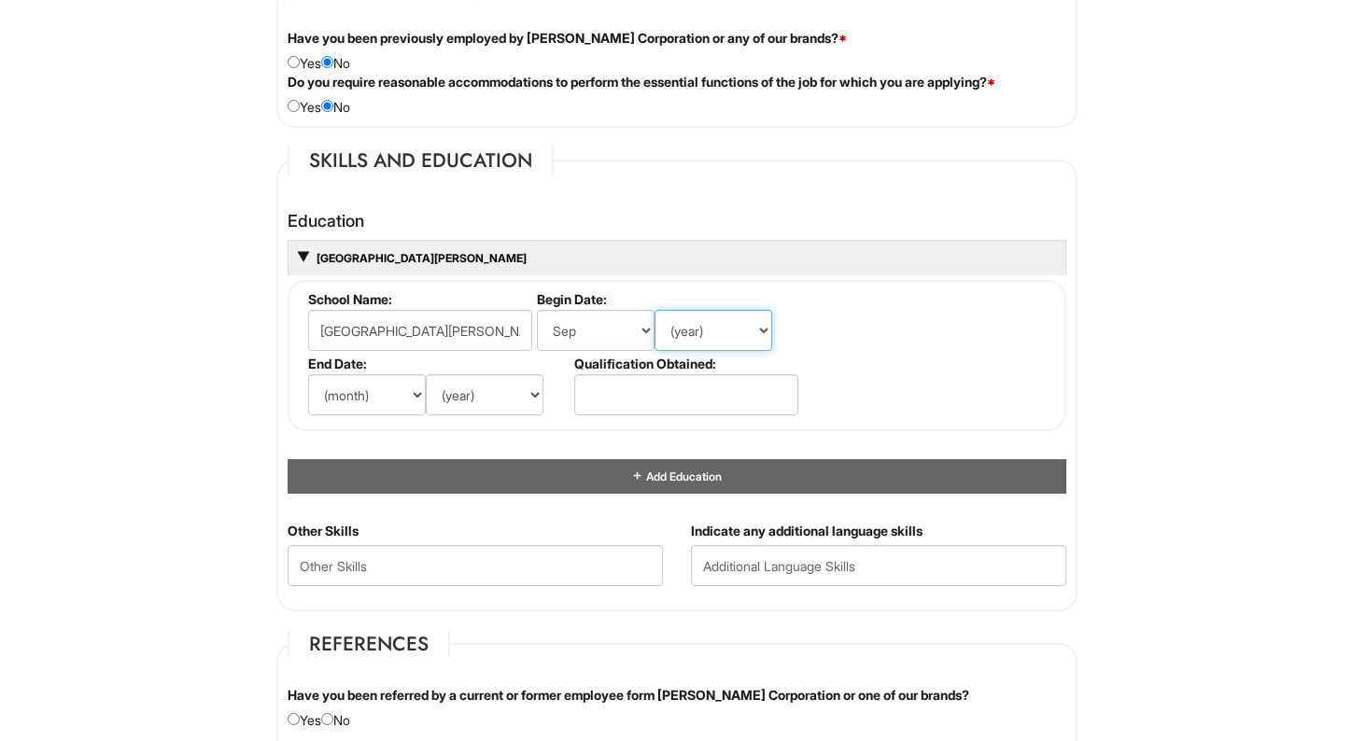
click at [663, 324] on select "(year) 2029 2028 2027 2026 2025 2024 2023 2022 2021 2020 2019 2018 2017 2016 20…" at bounding box center [713, 330] width 118 height 41
select select "2021"
click at [654, 310] on select "(year) 2029 2028 2027 2026 2025 2024 2023 2022 2021 2020 2019 2018 2017 2016 20…" at bounding box center [713, 330] width 118 height 41
click at [363, 389] on select "(month) Jan Feb Mar Apr May Jun Jul Aug Sep Oct Nov Dec" at bounding box center [367, 394] width 118 height 41
select select "6"
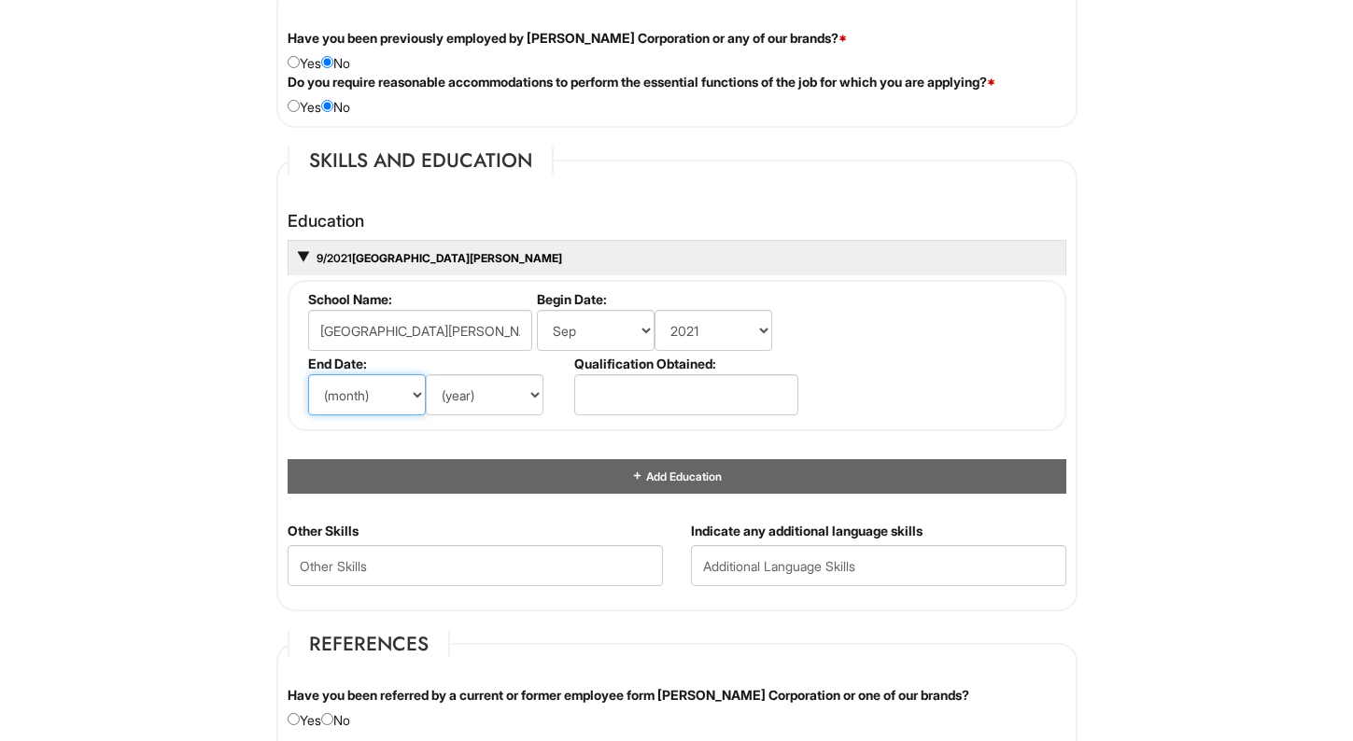
click at [308, 374] on select "(month) Jan Feb Mar Apr May Jun Jul Aug Sep Oct Nov Dec" at bounding box center [367, 394] width 118 height 41
click at [466, 400] on select "(year) 2029 2028 2027 2026 2025 2024 2023 2022 2021 2020 2019 2018 2017 2016 20…" at bounding box center [485, 394] width 118 height 41
select select "2025"
click at [426, 374] on select "(year) 2029 2028 2027 2026 2025 2024 2023 2022 2021 2020 2019 2018 2017 2016 20…" at bounding box center [485, 394] width 118 height 41
click at [607, 388] on input "text" at bounding box center [686, 394] width 224 height 41
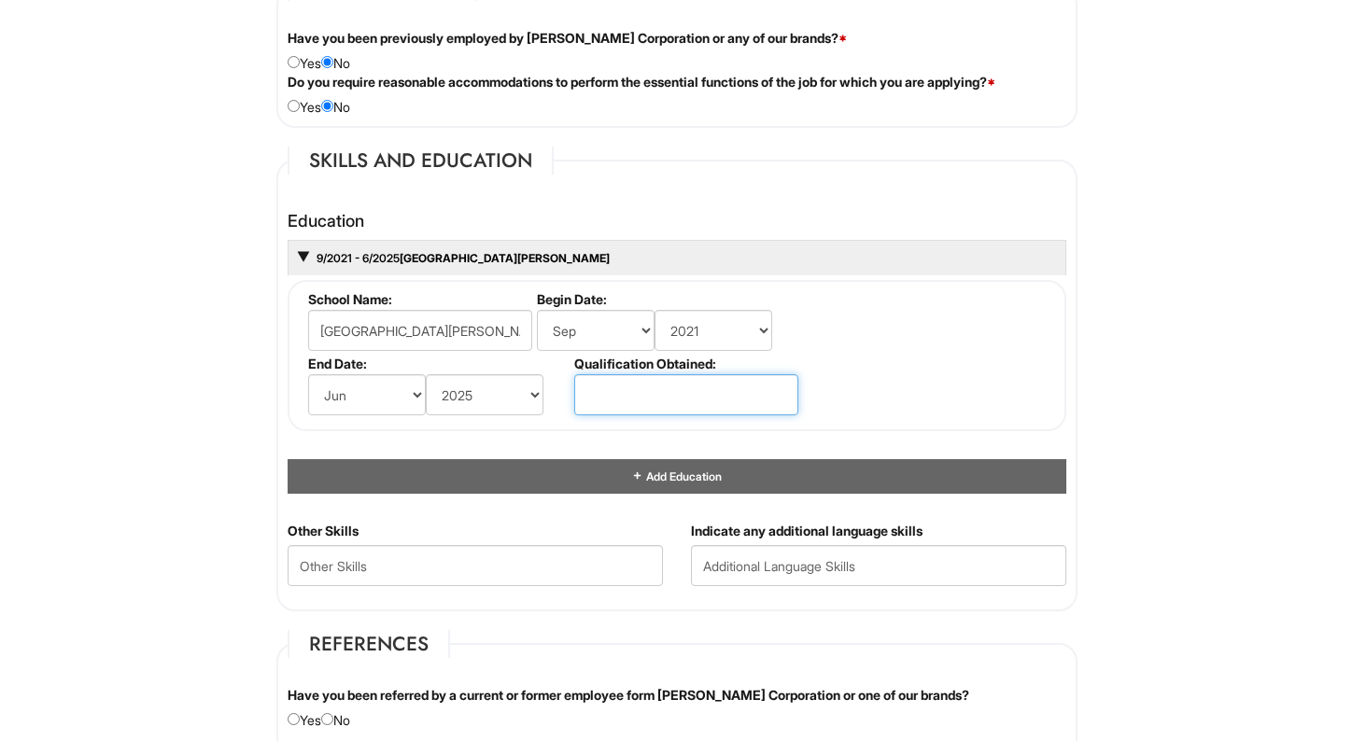
type input "h"
type input "High School Deploma"
click at [663, 352] on fieldset "School Name: San Pedro High school Begin Date: (month) Jan Feb Mar Apr May Jun …" at bounding box center [676, 355] width 778 height 151
click at [663, 363] on label "Qualification Obtained:" at bounding box center [684, 364] width 221 height 16
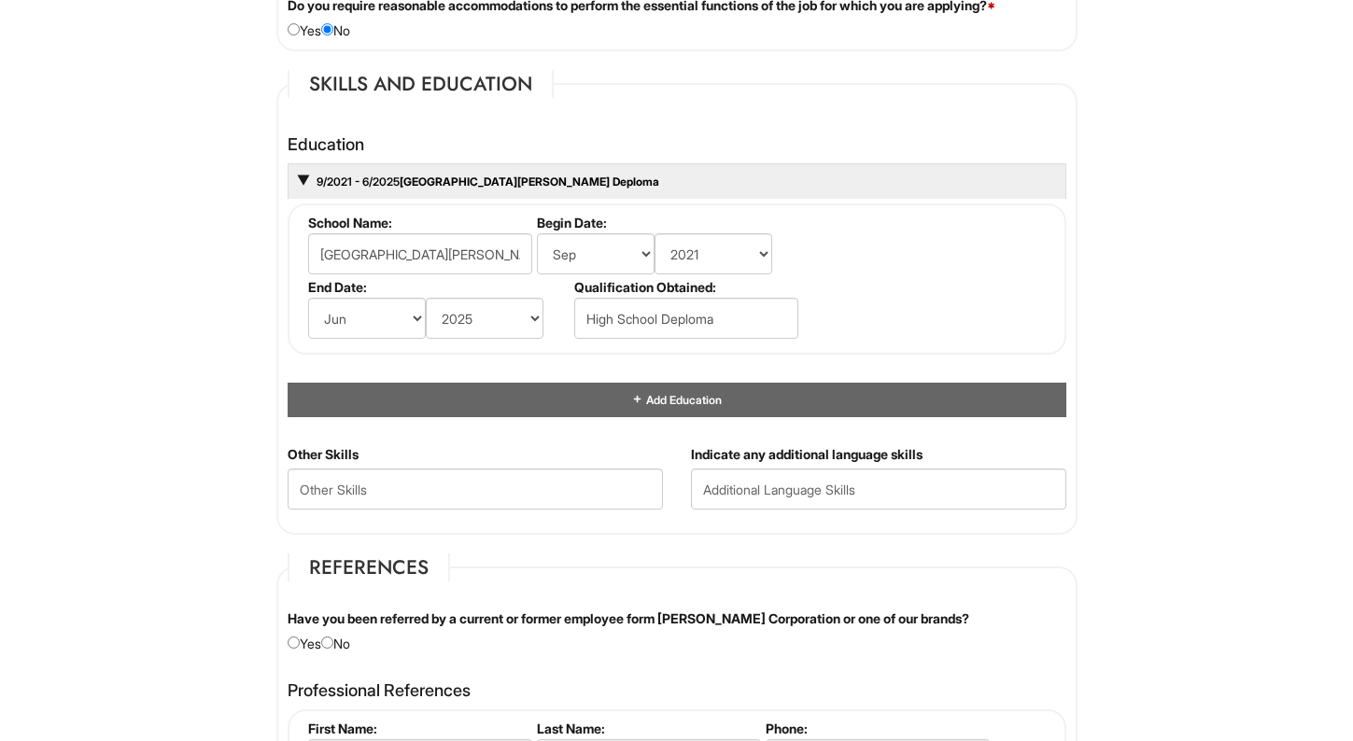
scroll to position [1672, 0]
click at [663, 319] on input "High School Deploma" at bounding box center [686, 317] width 224 height 41
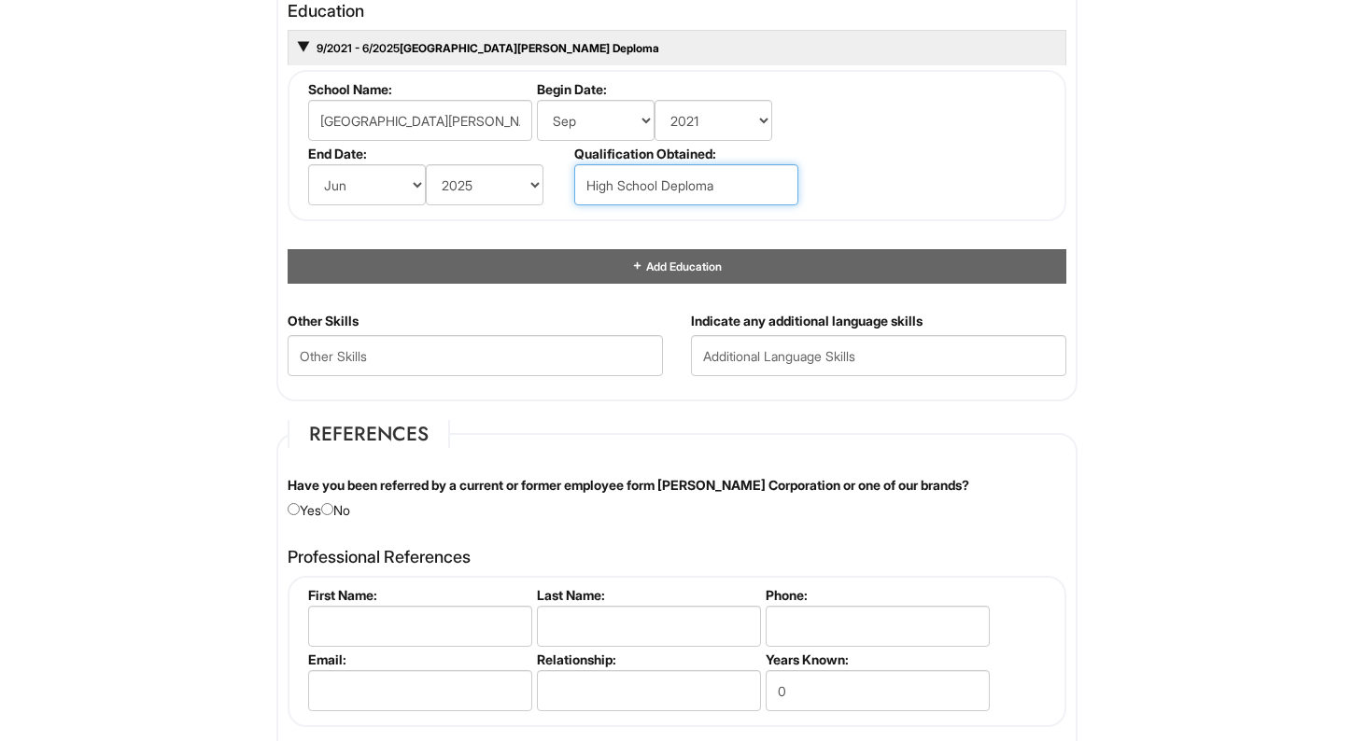
scroll to position [1805, 0]
click at [663, 360] on input "text" at bounding box center [878, 354] width 375 height 41
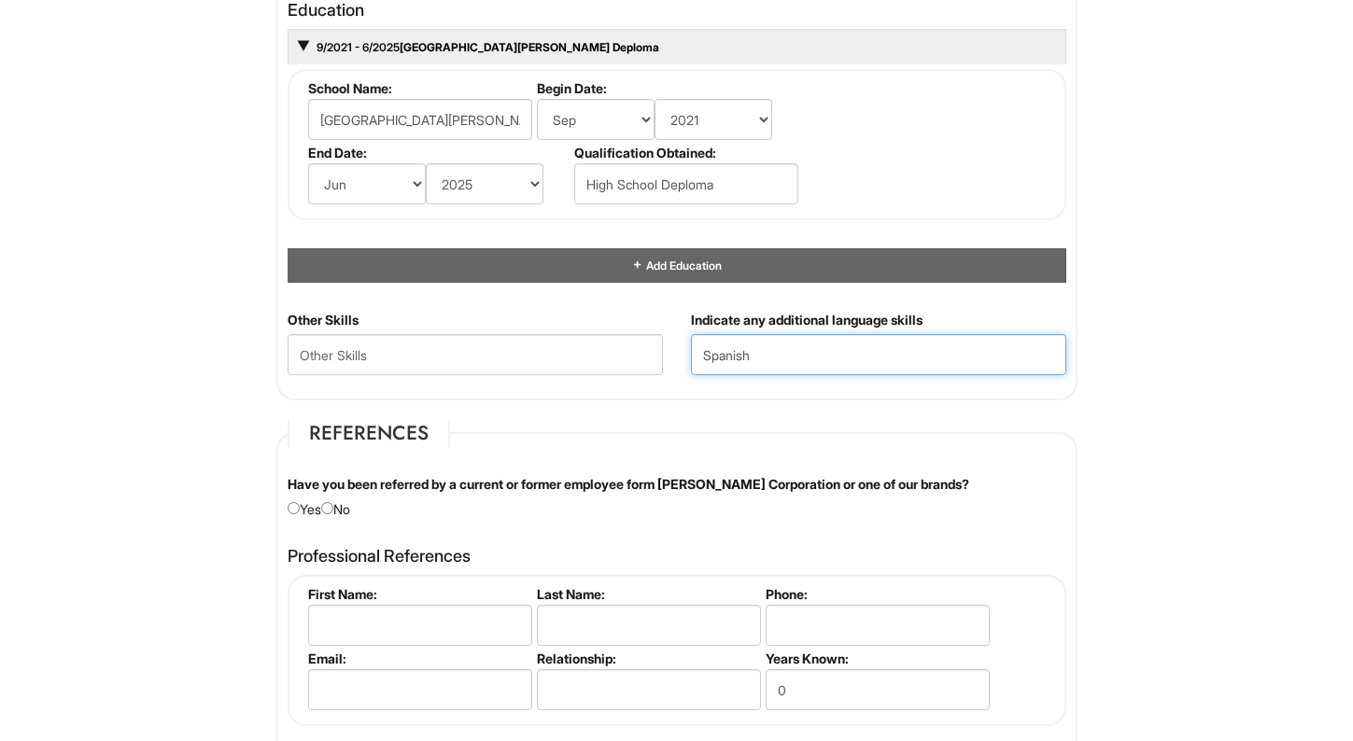
type input "Spanish"
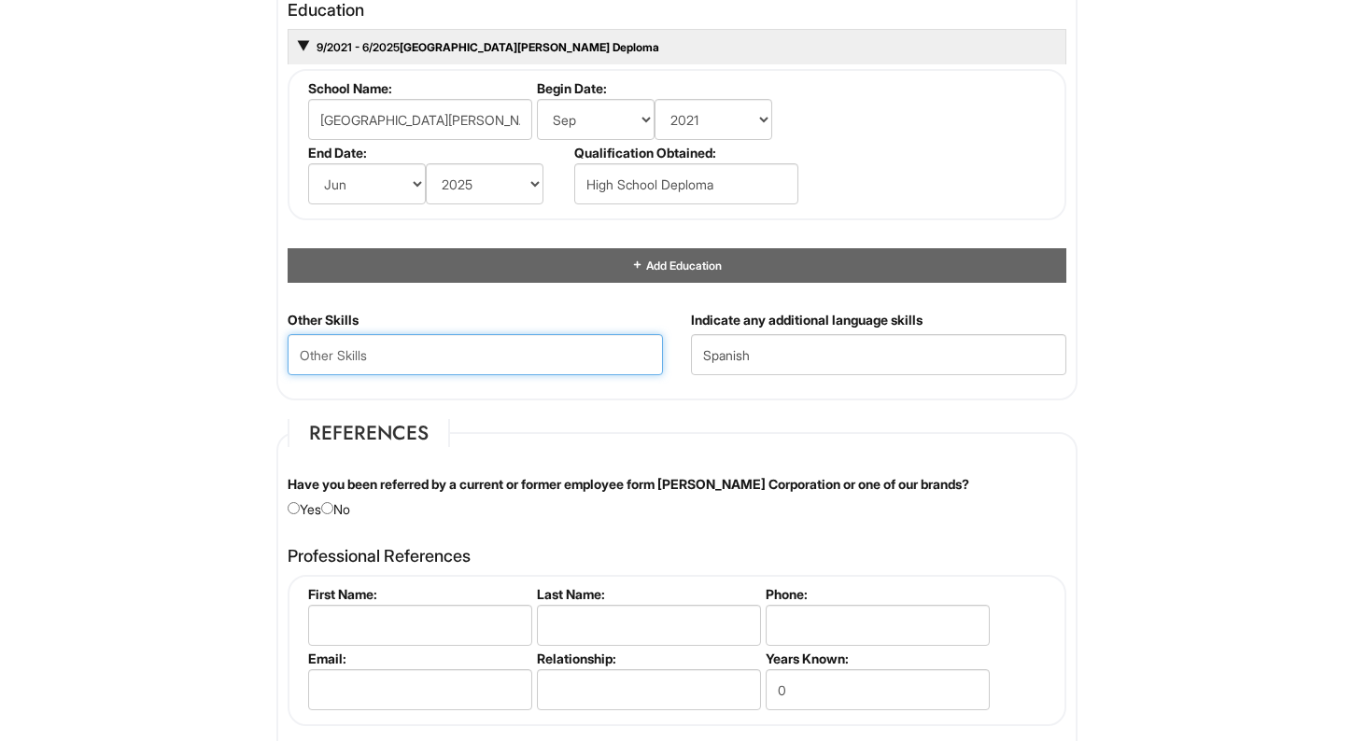
click at [501, 358] on Skills "text" at bounding box center [474, 354] width 375 height 41
drag, startPoint x: 330, startPoint y: 351, endPoint x: 580, endPoint y: 356, distance: 249.3
click at [580, 356] on Skills "Frendliy" at bounding box center [474, 354] width 375 height 41
type Skills "F"
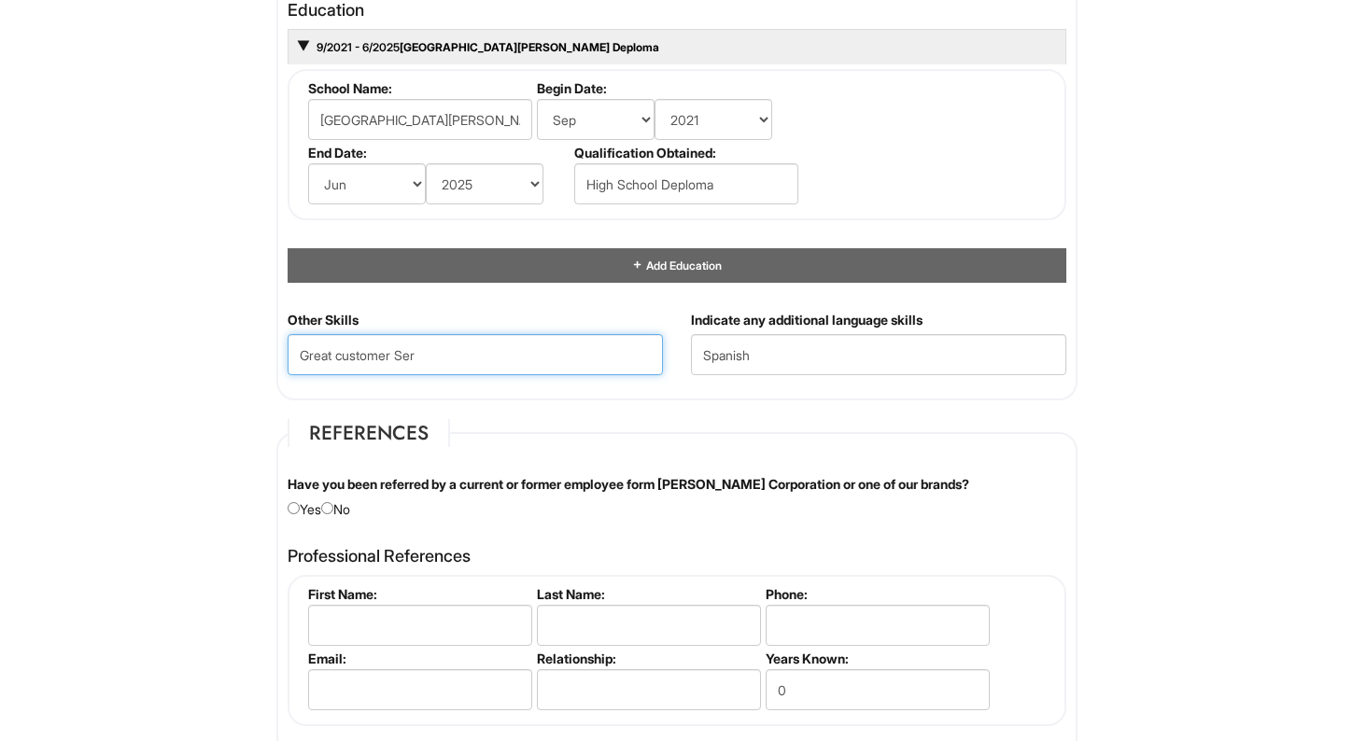
click at [337, 353] on Skills "Great customer Ser" at bounding box center [474, 354] width 375 height 41
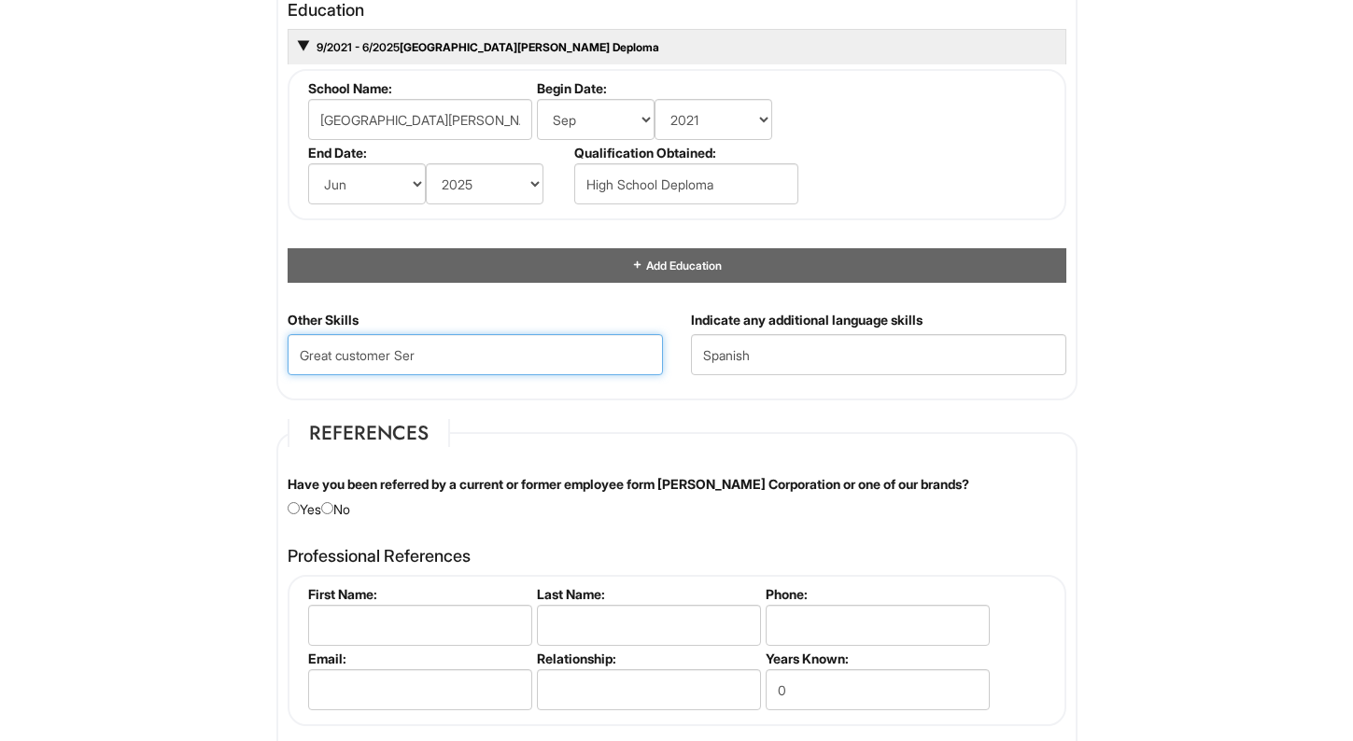
click at [337, 353] on Skills "Great customer Ser" at bounding box center [474, 354] width 375 height 41
click at [340, 353] on Skills "Great customer Ser" at bounding box center [474, 354] width 375 height 41
click at [349, 355] on Skills "Great customer Ser" at bounding box center [474, 354] width 375 height 41
click at [498, 358] on Skills "Great Customer Ser" at bounding box center [474, 354] width 375 height 41
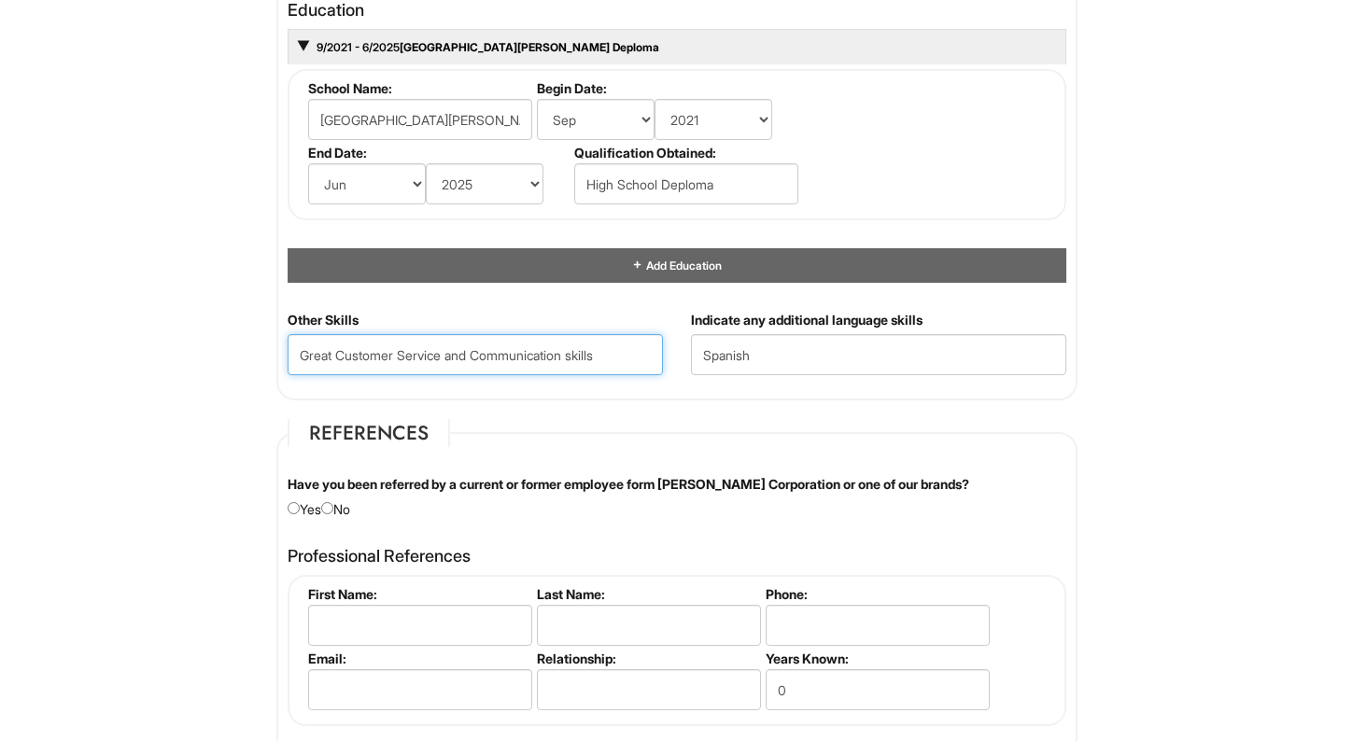
click at [584, 350] on Skills "Great Customer Service and Communication skills" at bounding box center [474, 354] width 375 height 41
click at [627, 351] on Skills "Great Customer Service and Communication Skills" at bounding box center [474, 354] width 375 height 41
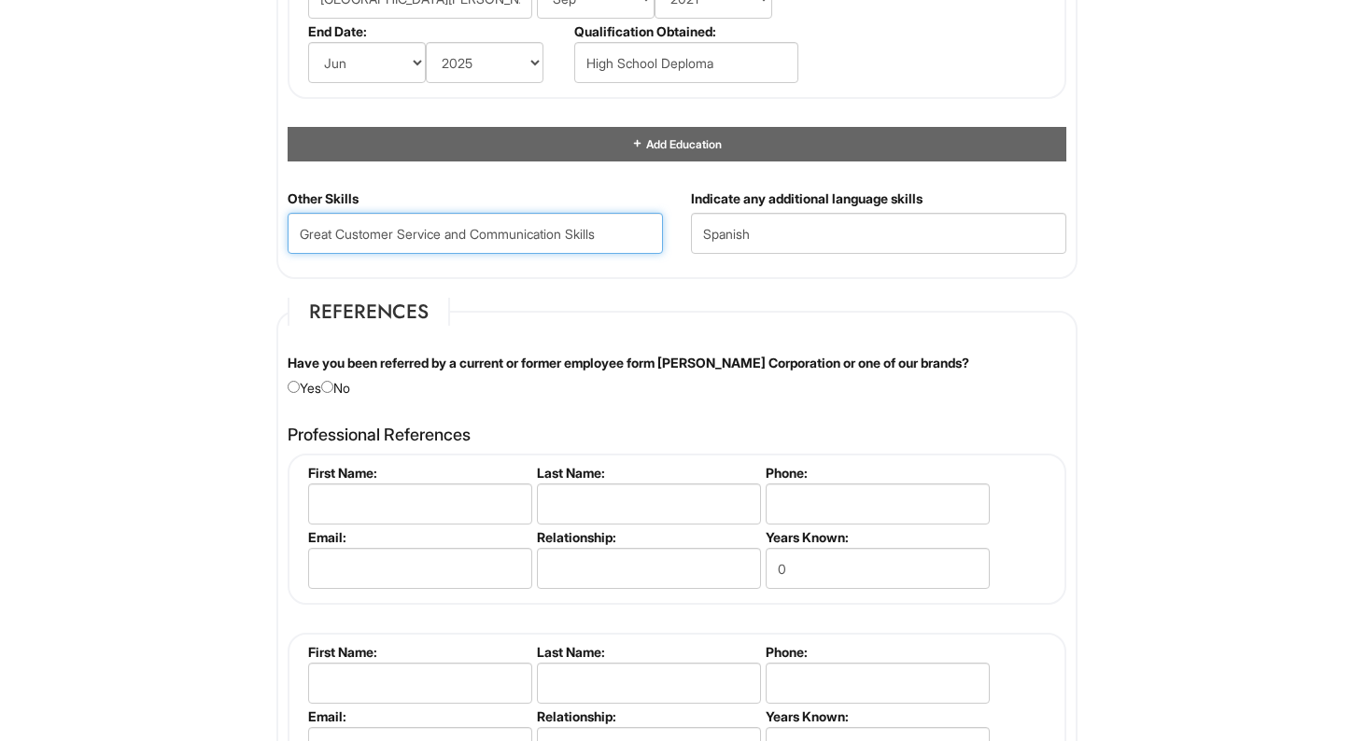
scroll to position [1946, 0]
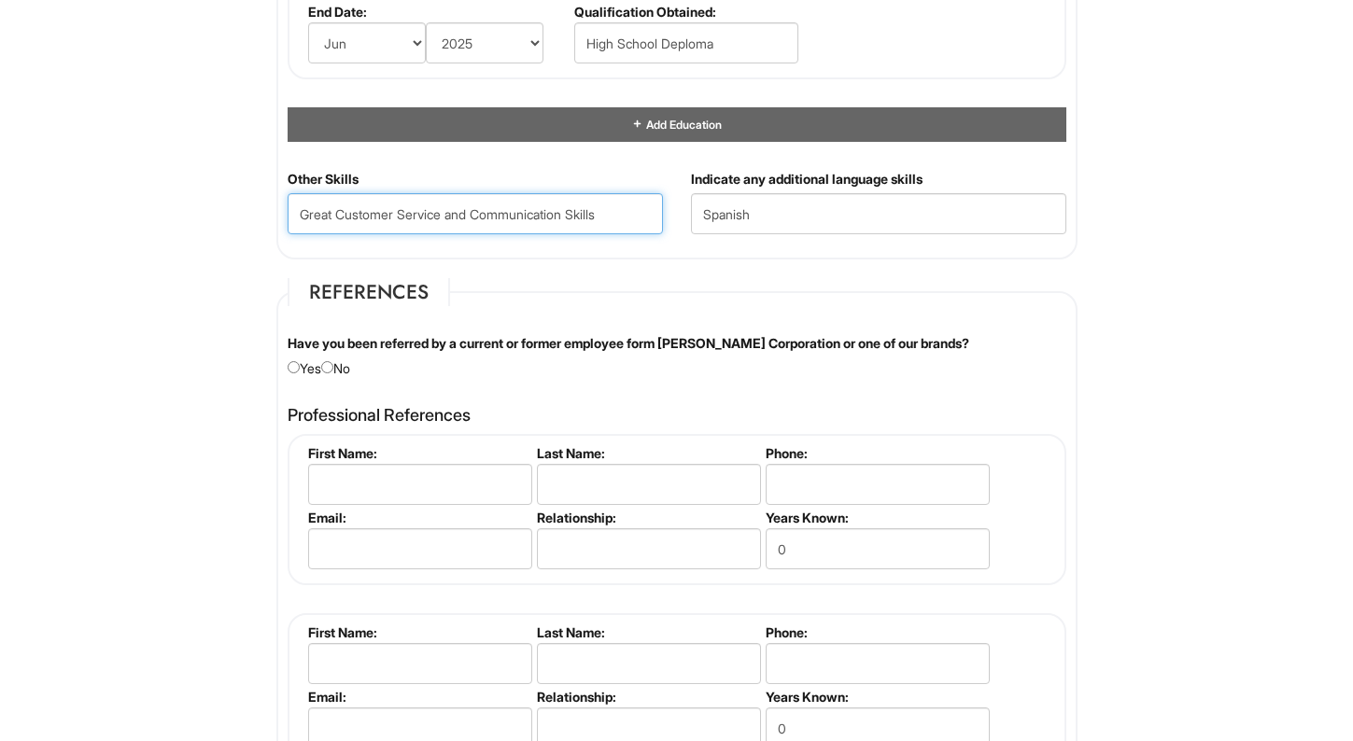
type Skills "Great Customer Service and Communication Skills"
click at [331, 371] on input "radio" at bounding box center [327, 367] width 12 height 12
radio input "true"
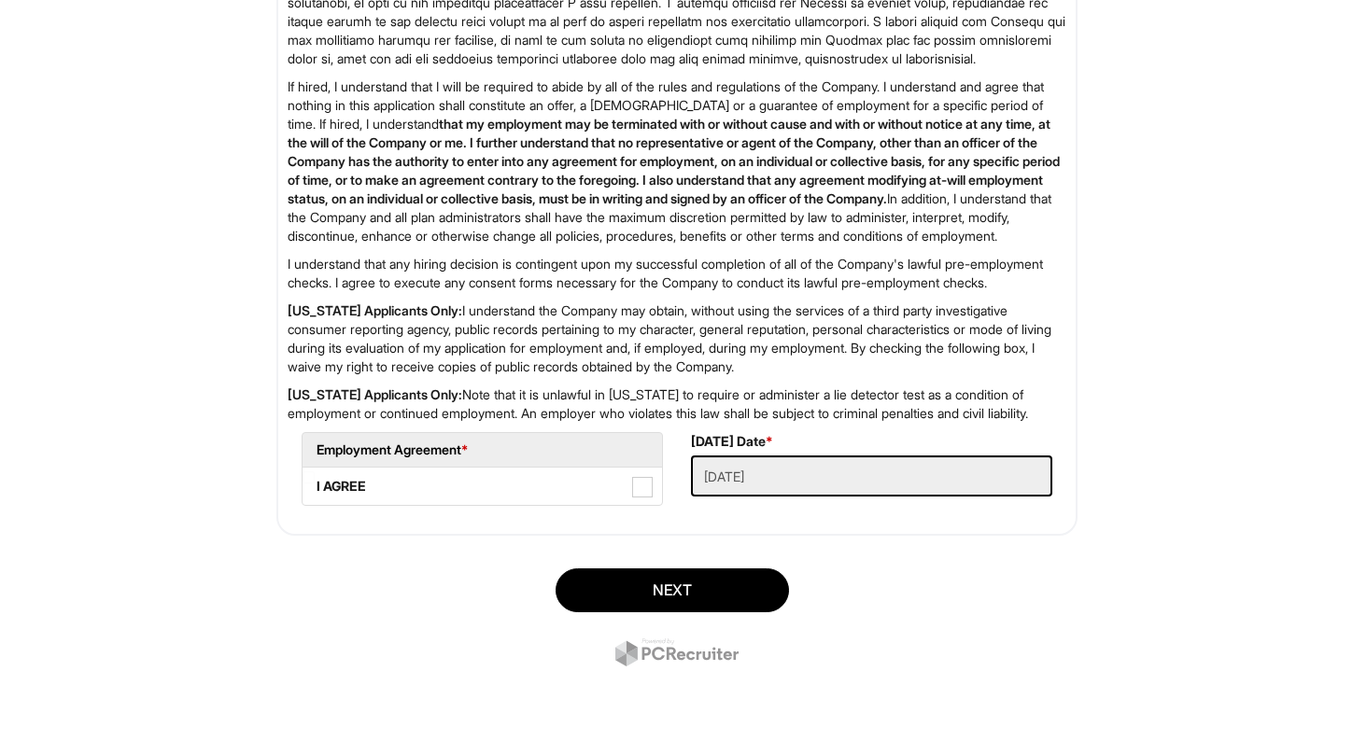
scroll to position [2980, 0]
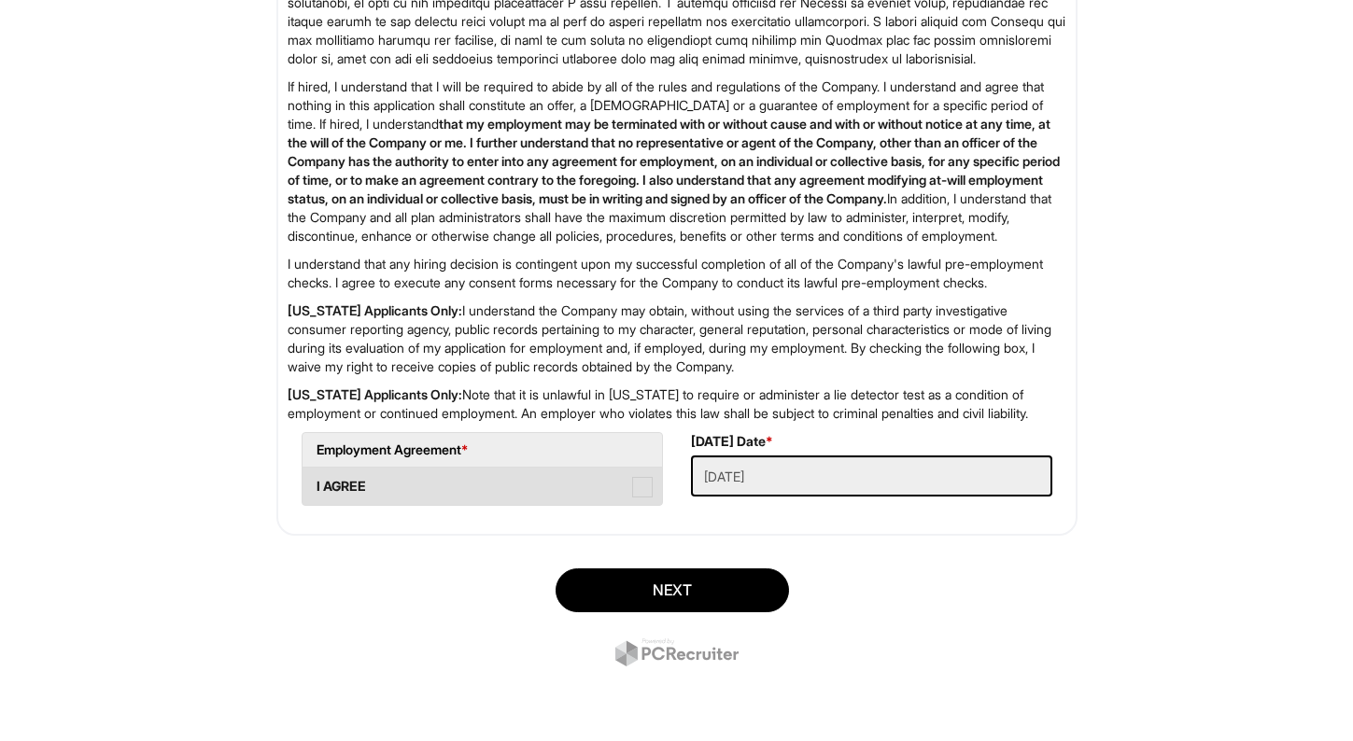
click at [631, 484] on label "I AGREE" at bounding box center [481, 486] width 359 height 37
click at [315, 484] on AGREE "I AGREE" at bounding box center [308, 477] width 12 height 12
checkbox AGREE "true"
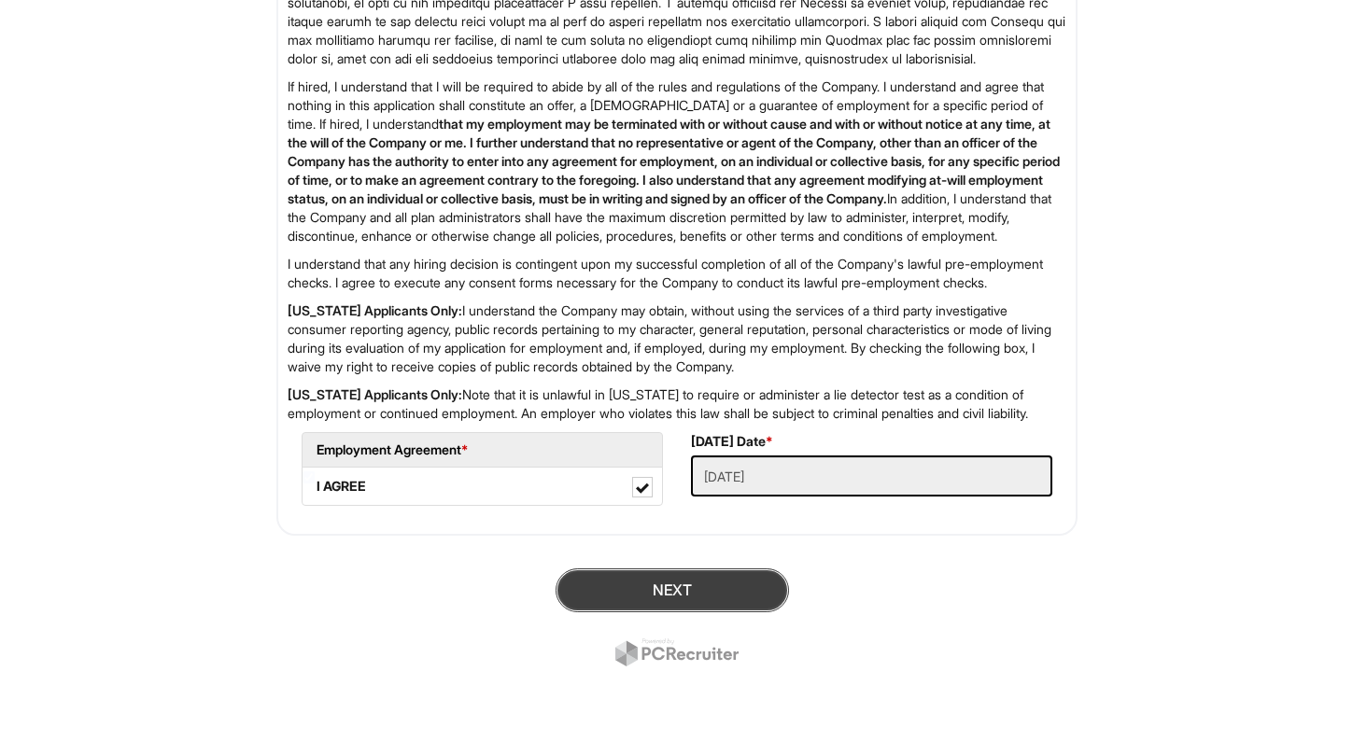
click at [663, 579] on button "Next" at bounding box center [671, 590] width 233 height 44
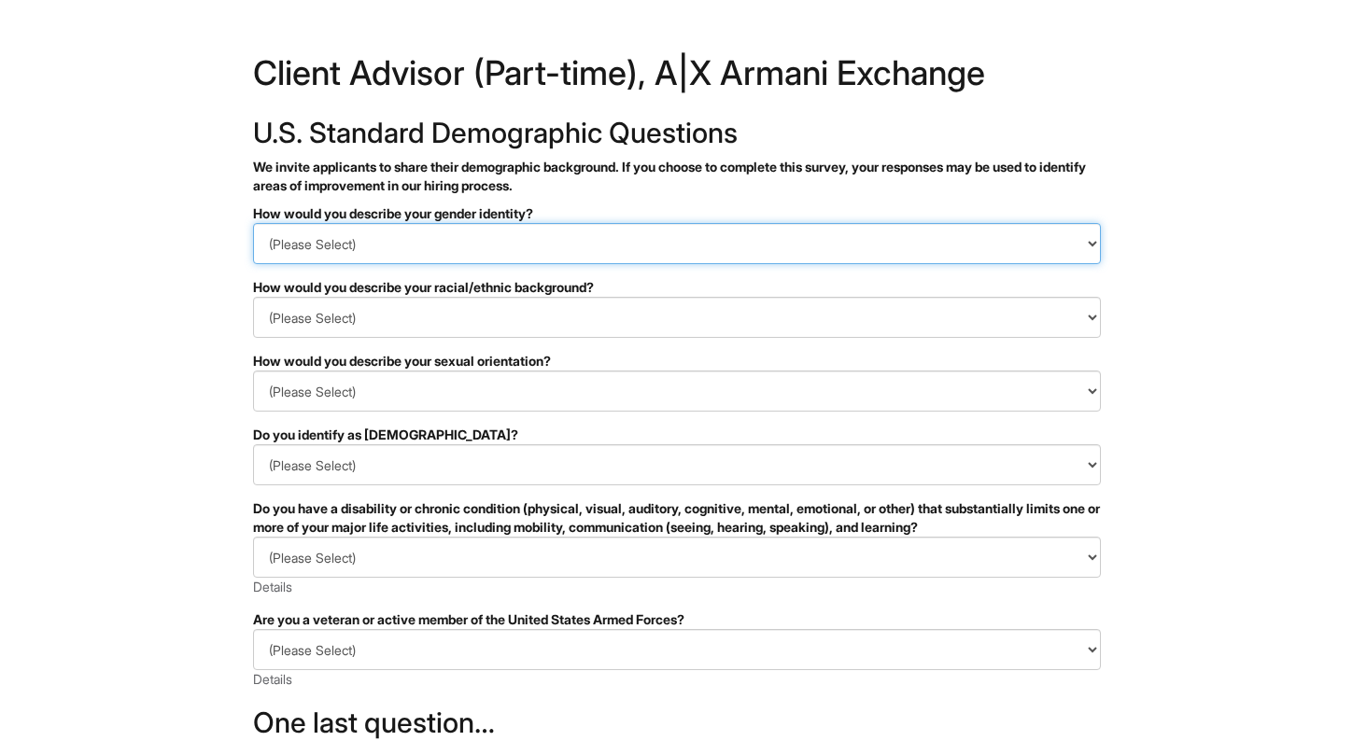
click at [456, 248] on select "(Please Select) Man Woman Non-binary I prefer to self-describe I don't wish to …" at bounding box center [677, 243] width 848 height 41
select select "Man"
click at [253, 223] on select "(Please Select) Man Woman Non-binary I prefer to self-describe I don't wish to …" at bounding box center [677, 243] width 848 height 41
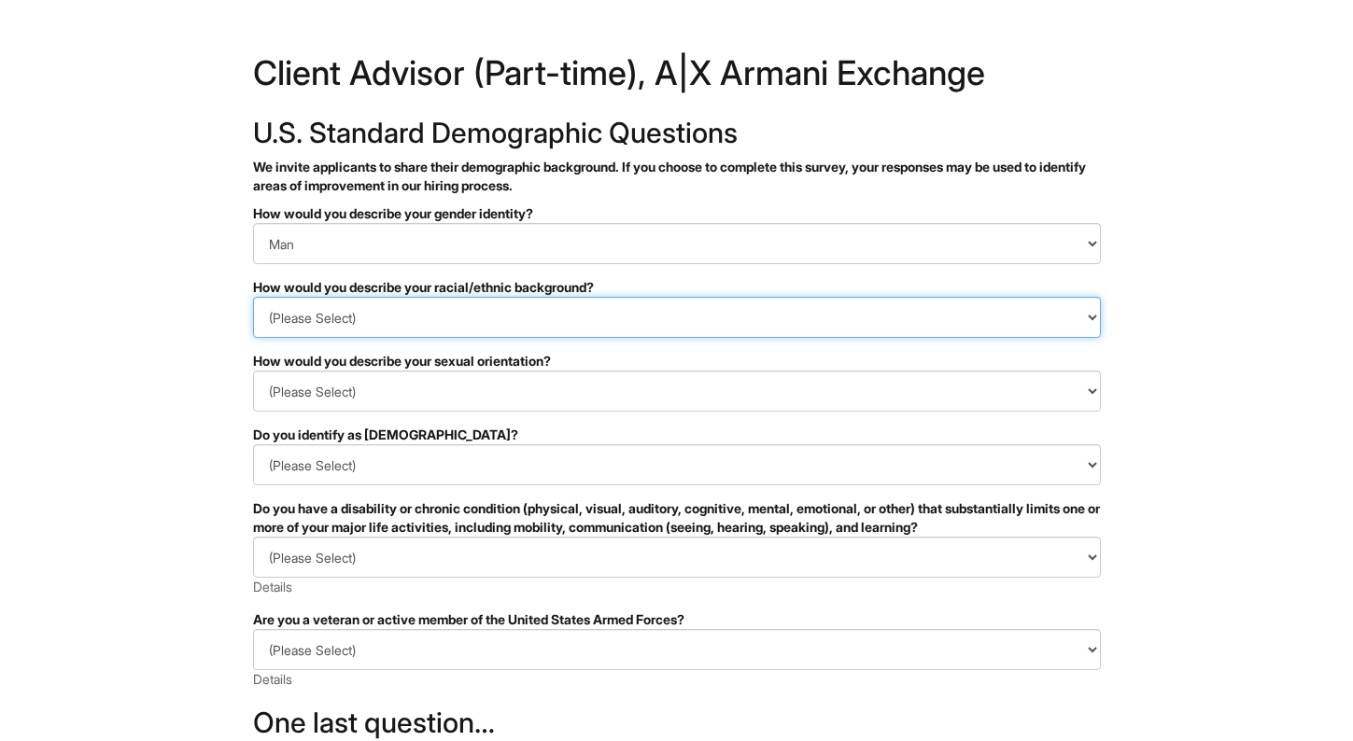
click at [442, 324] on select "(Please Select) Black or of African descent East Asian Hispanic, Latinx or of S…" at bounding box center [677, 317] width 848 height 41
select select "Hispanic, Latinx or of Spanish Origin"
click at [253, 297] on select "(Please Select) Black or of African descent East Asian Hispanic, Latinx or of S…" at bounding box center [677, 317] width 848 height 41
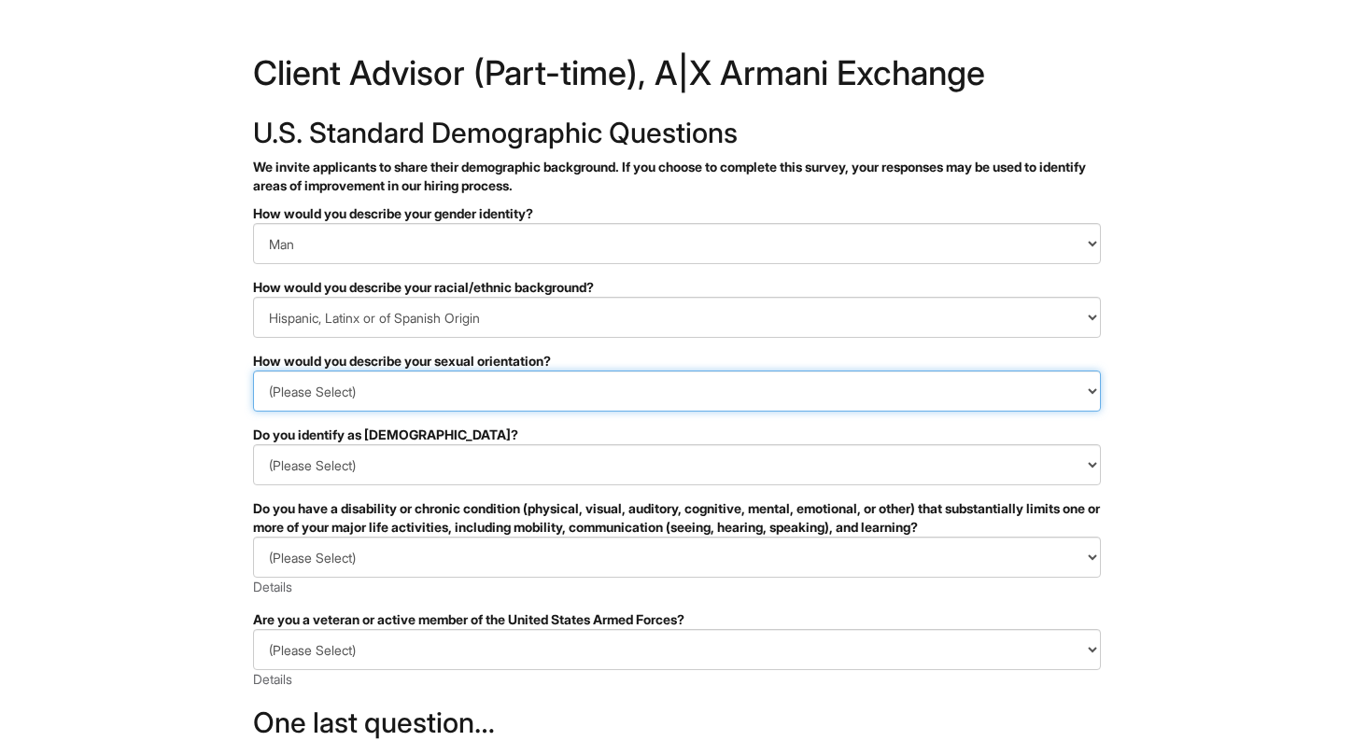
click at [392, 386] on select "(Please Select) Asexual Bisexual and/or pansexual Gay Heterosexual Lesbian Quee…" at bounding box center [677, 391] width 848 height 41
select select "Heterosexual"
click at [253, 371] on select "(Please Select) Asexual Bisexual and/or pansexual Gay Heterosexual Lesbian Quee…" at bounding box center [677, 391] width 848 height 41
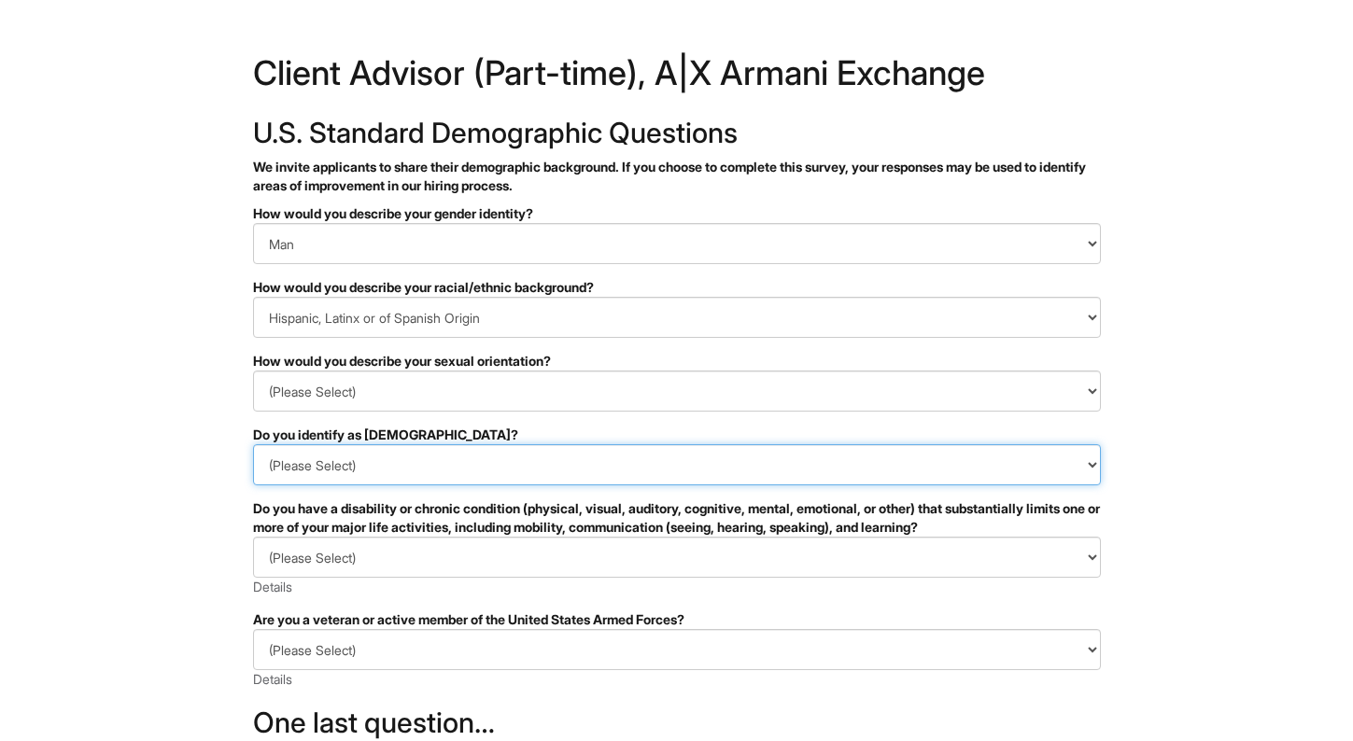
click at [376, 466] on select "(Please Select) Yes No I prefer to self-describe I don't wish to answer" at bounding box center [677, 464] width 848 height 41
select select "No"
click at [253, 444] on select "(Please Select) Yes No I prefer to self-describe I don't wish to answer" at bounding box center [677, 464] width 848 height 41
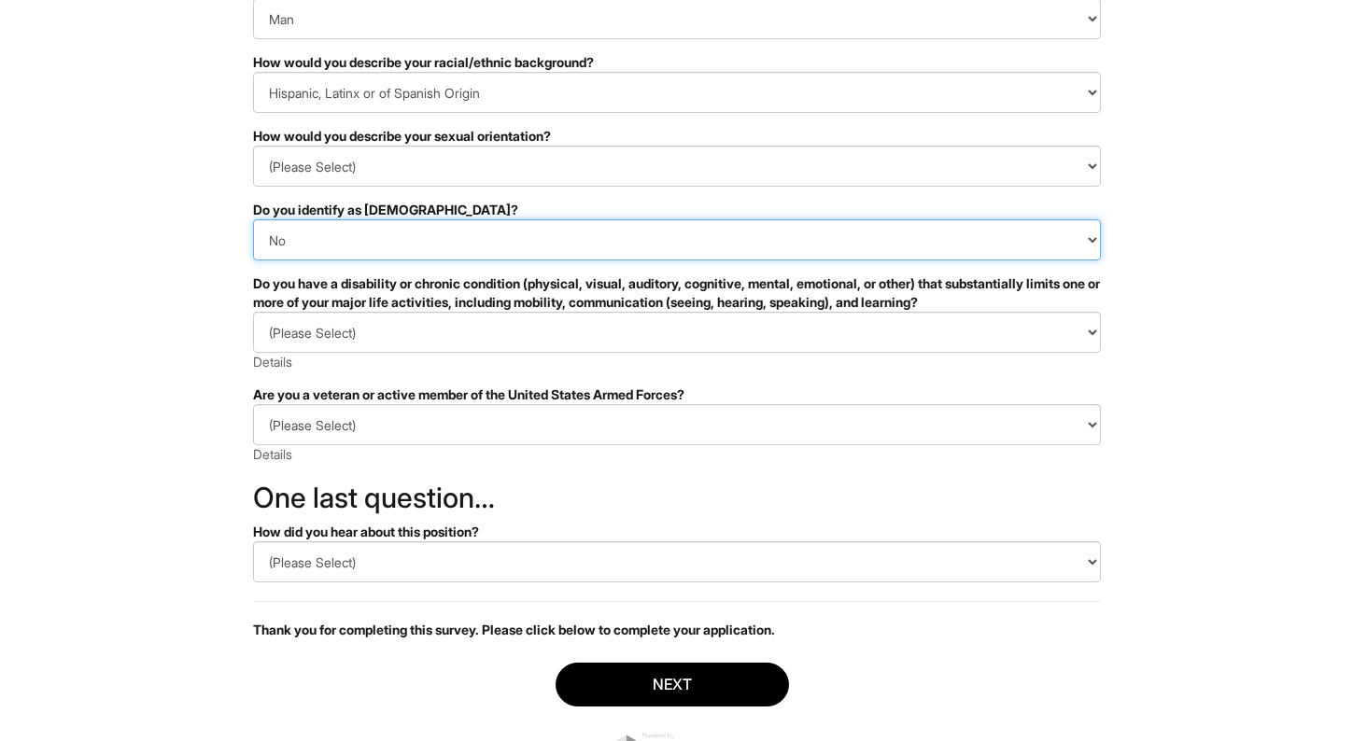
scroll to position [227, 0]
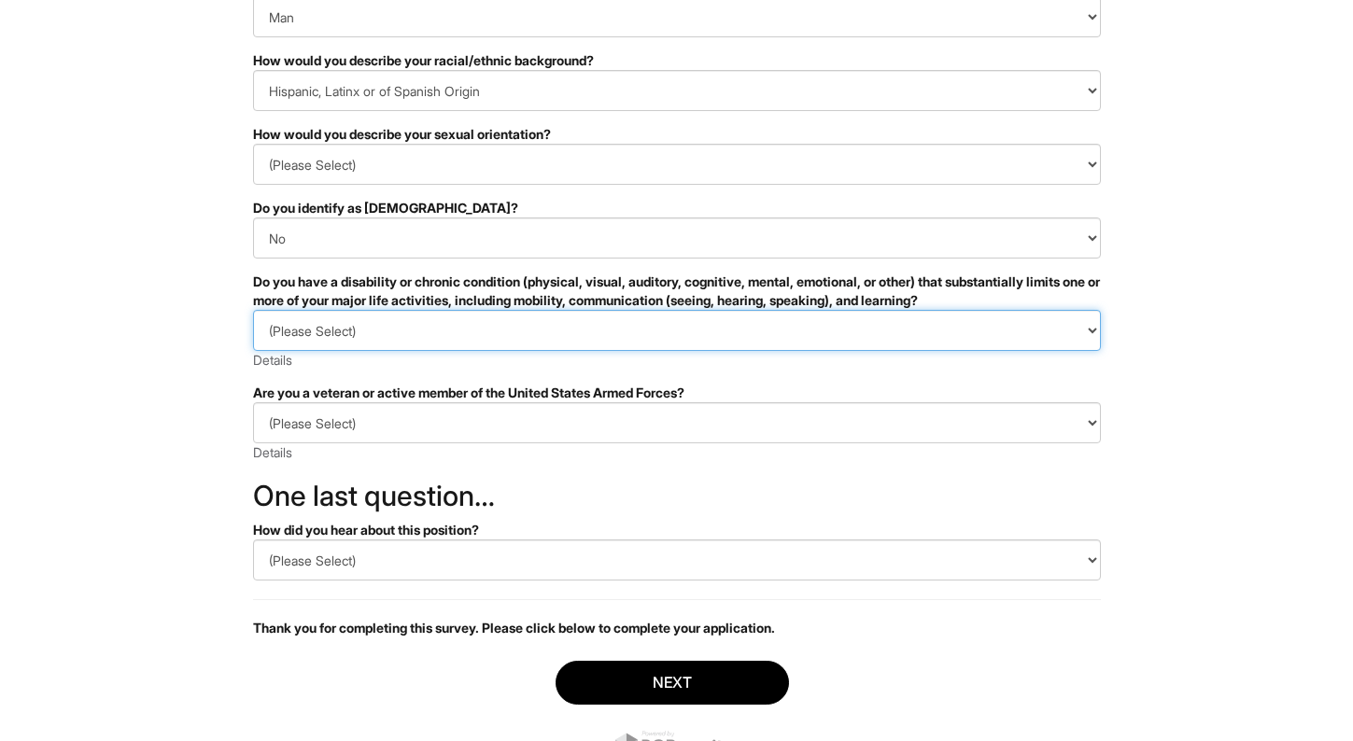
click at [452, 315] on select "(Please Select) YES, I HAVE A DISABILITY (or previously had a disability) NO, I…" at bounding box center [677, 330] width 848 height 41
select select "NO, I DON'T HAVE A DISABILITY"
click at [253, 310] on select "(Please Select) YES, I HAVE A DISABILITY (or previously had a disability) NO, I…" at bounding box center [677, 330] width 848 height 41
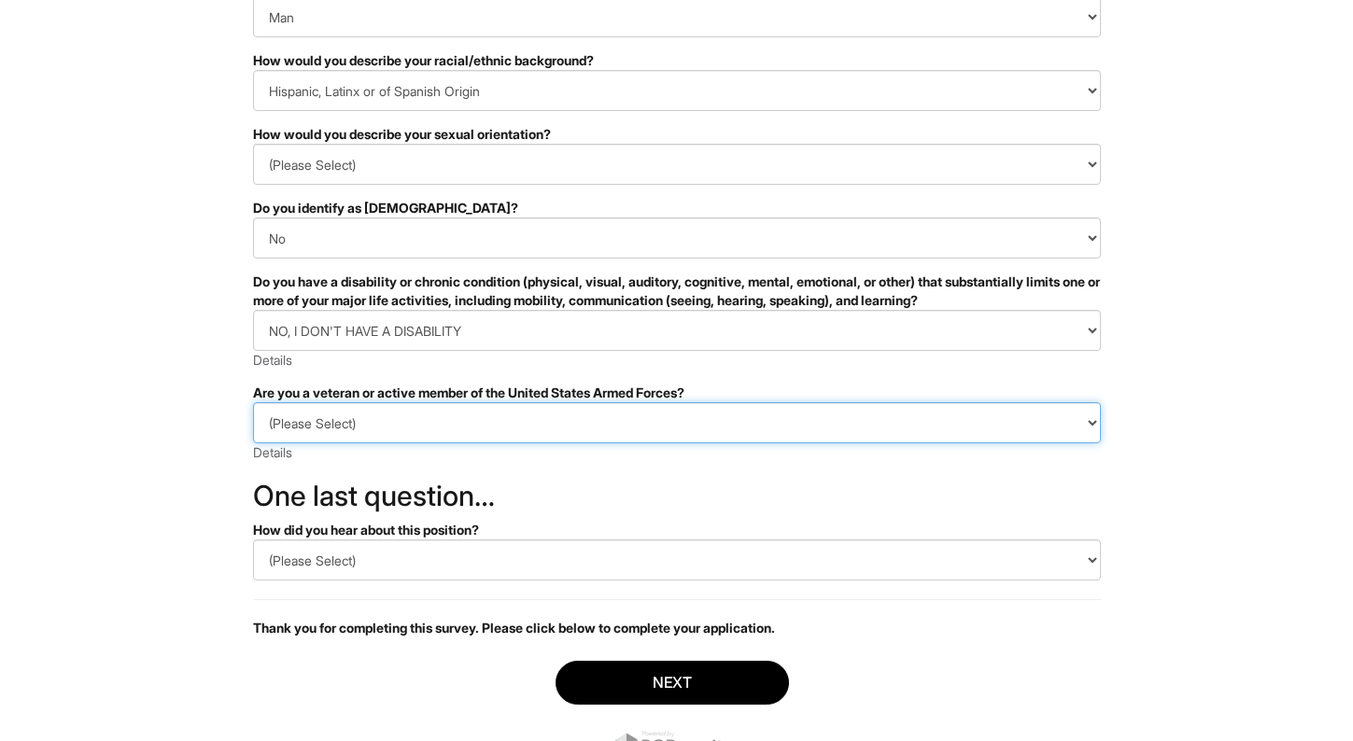
click at [463, 405] on select "(Please Select) I IDENTIFY AS ONE OR MORE OF THE CLASSIFICATIONS OF PROTECTED V…" at bounding box center [677, 422] width 848 height 41
select select "I AM NOT A PROTECTED VETERAN"
click at [253, 402] on select "(Please Select) I IDENTIFY AS ONE OR MORE OF THE CLASSIFICATIONS OF PROTECTED V…" at bounding box center [677, 422] width 848 height 41
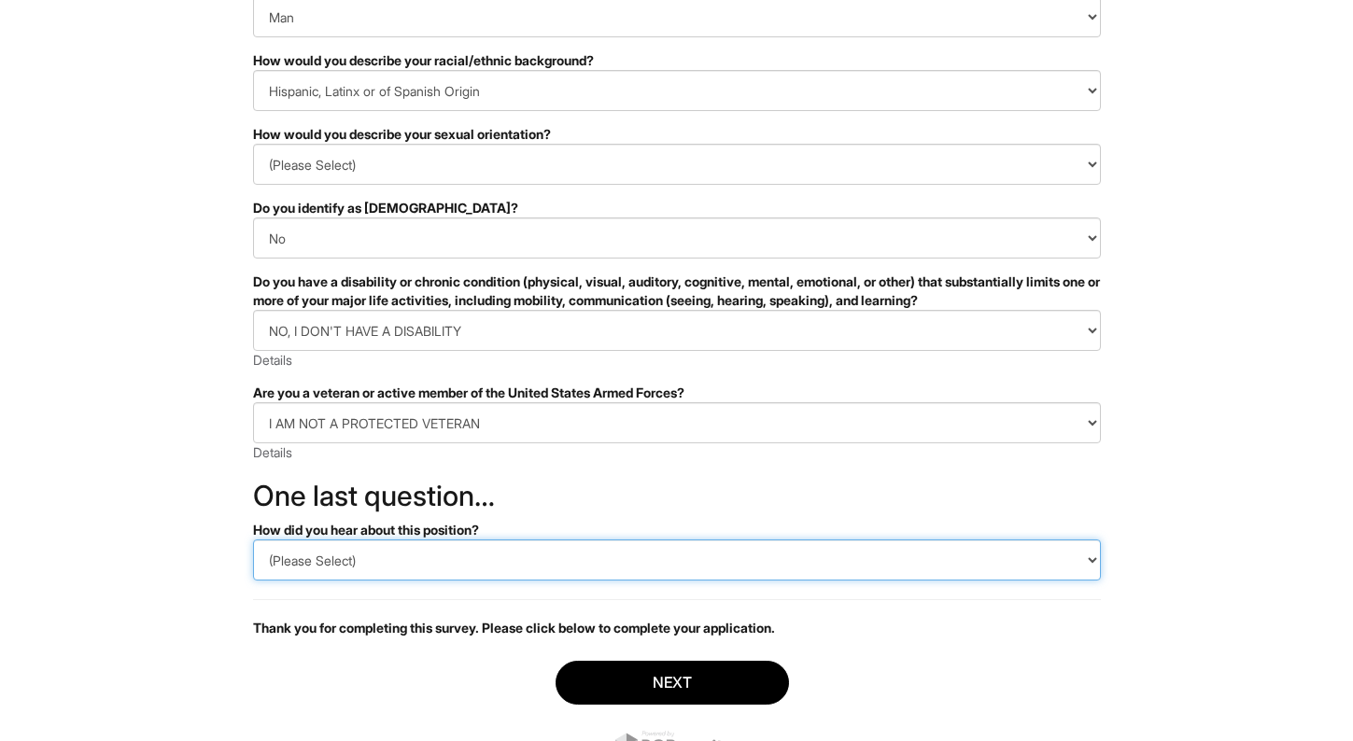
click at [435, 543] on select "(Please Select) CareerBuilder Indeed LinkedIn Monster Referral Other" at bounding box center [677, 560] width 848 height 41
select select "Indeed"
click at [253, 540] on select "(Please Select) CareerBuilder Indeed LinkedIn Monster Referral Other" at bounding box center [677, 560] width 848 height 41
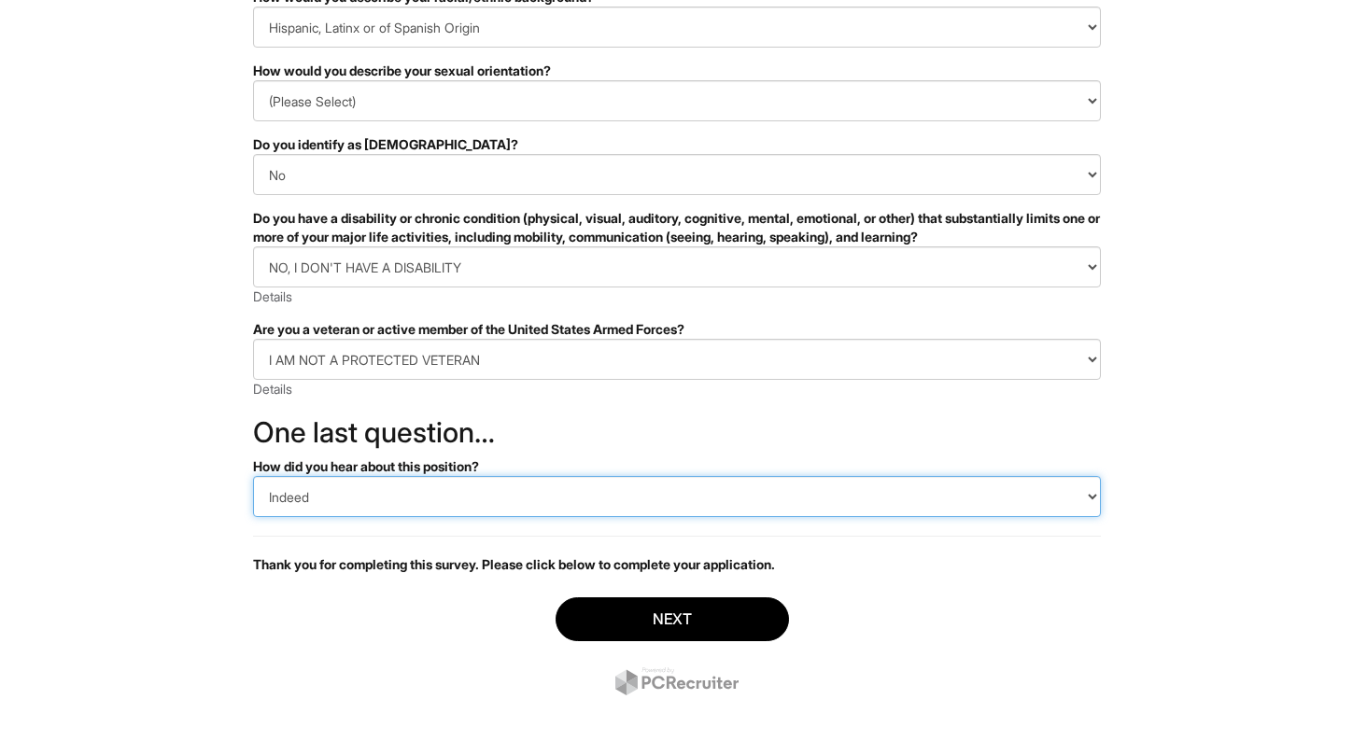
scroll to position [310, 0]
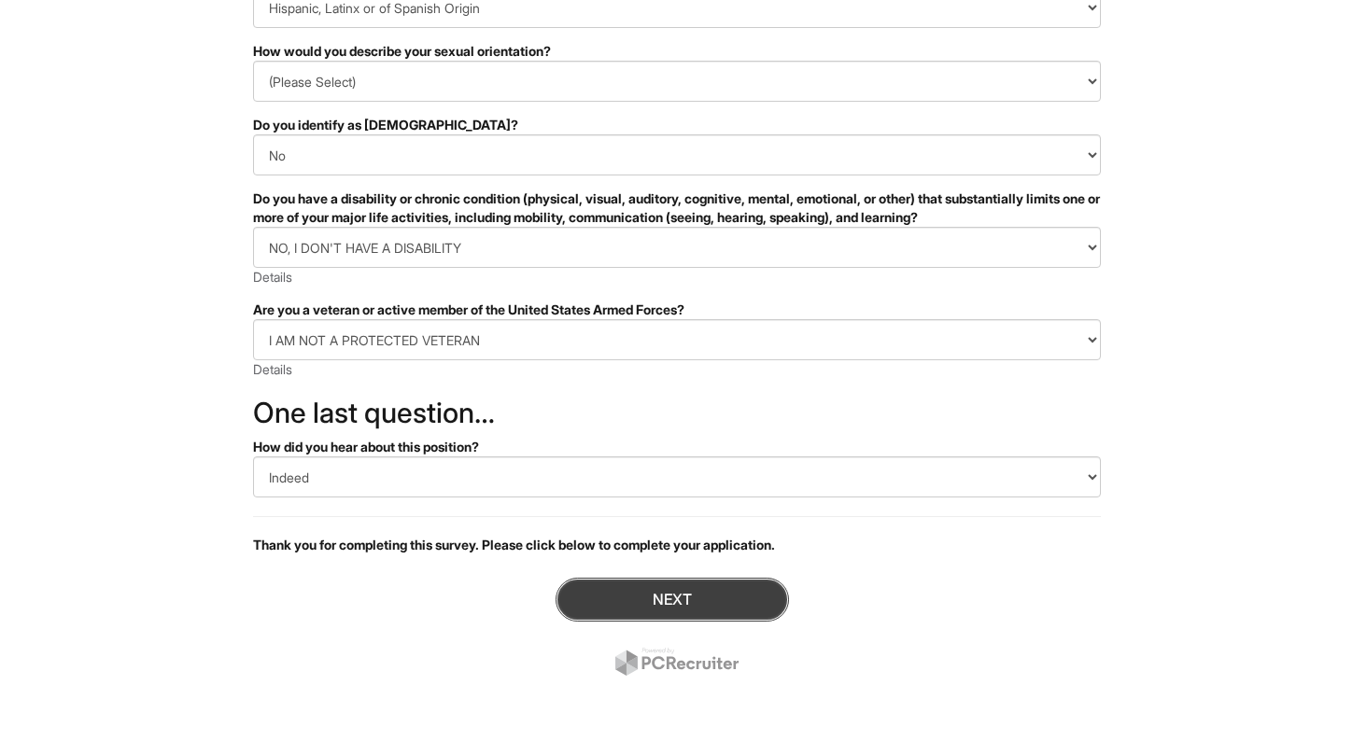
click at [684, 608] on button "Next" at bounding box center [671, 600] width 233 height 44
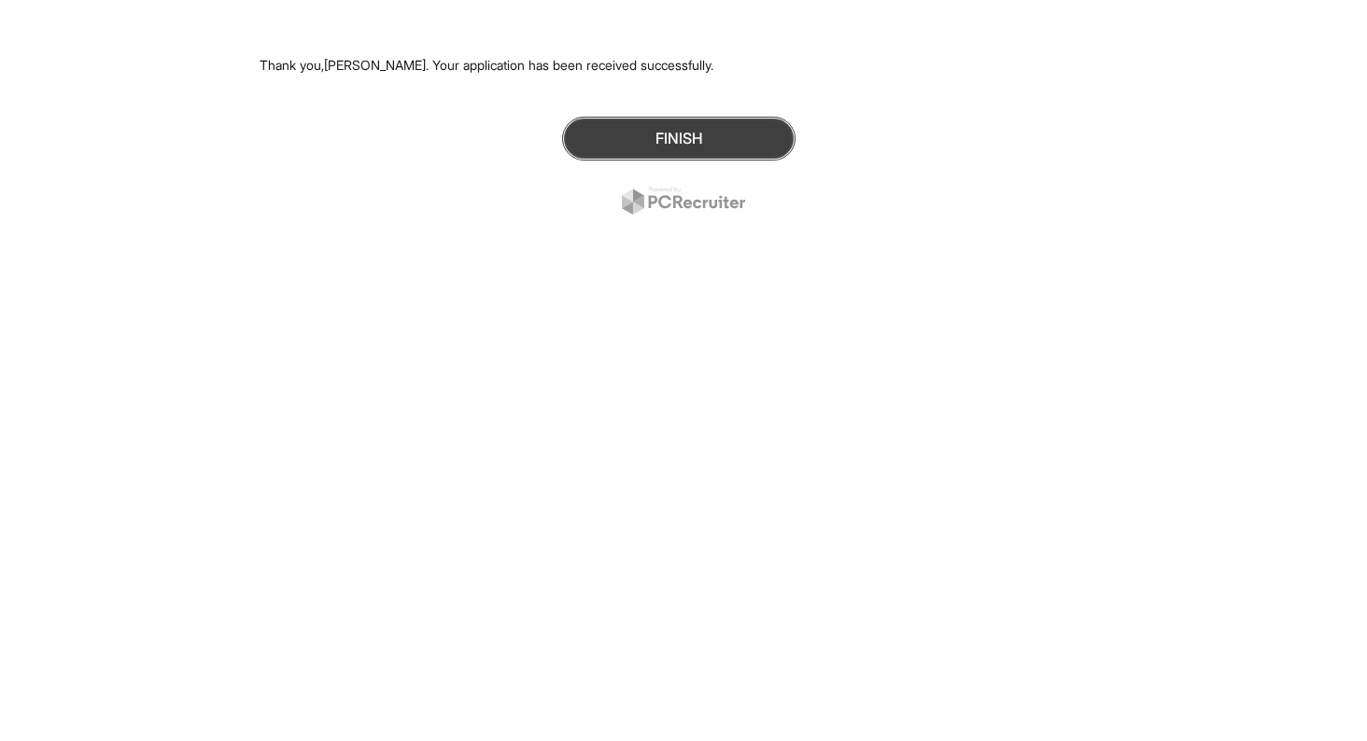
click at [722, 133] on button "Finish" at bounding box center [678, 139] width 233 height 44
